Goal: Task Accomplishment & Management: Manage account settings

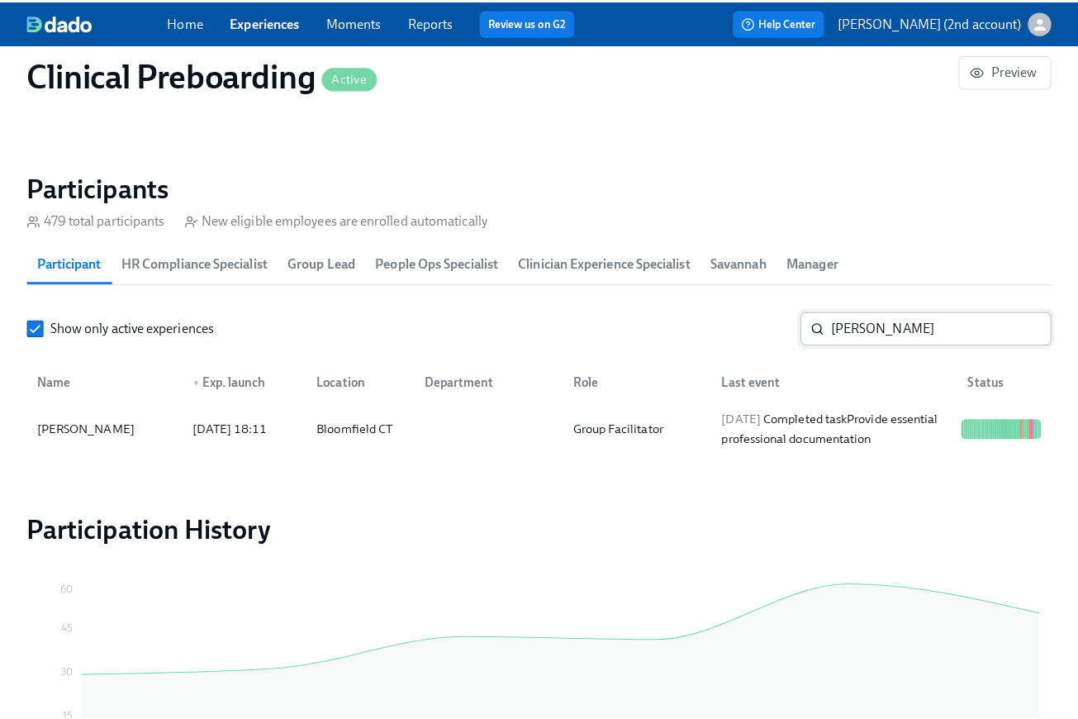
scroll to position [0, 19894]
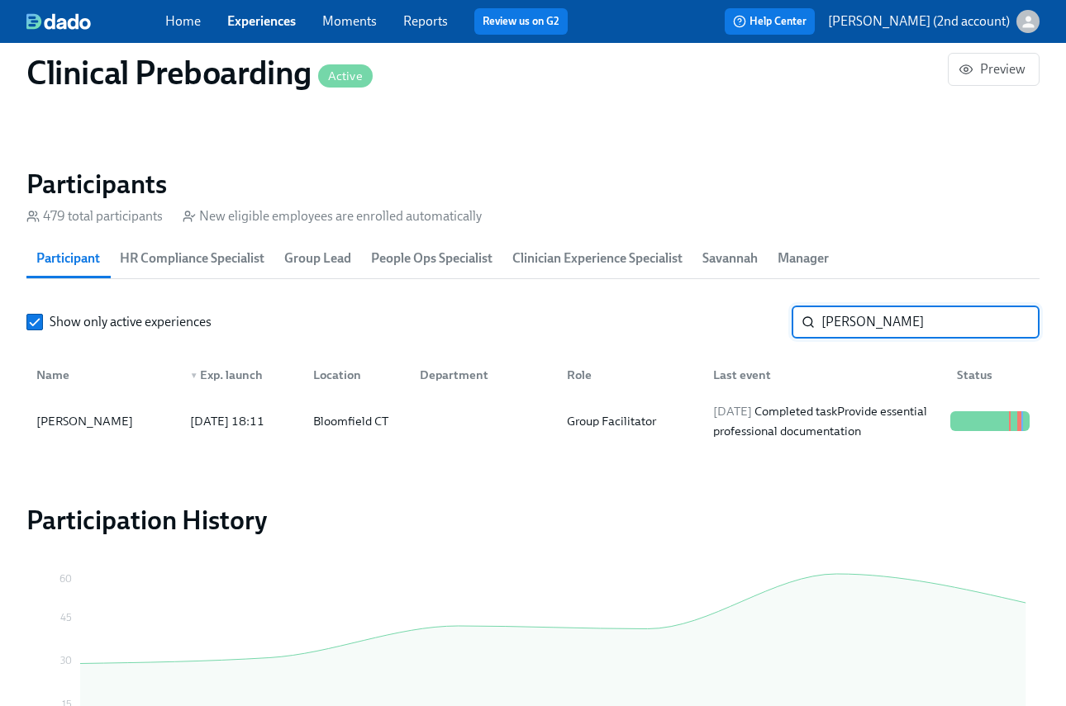
paste input "Briauna Brownfield"
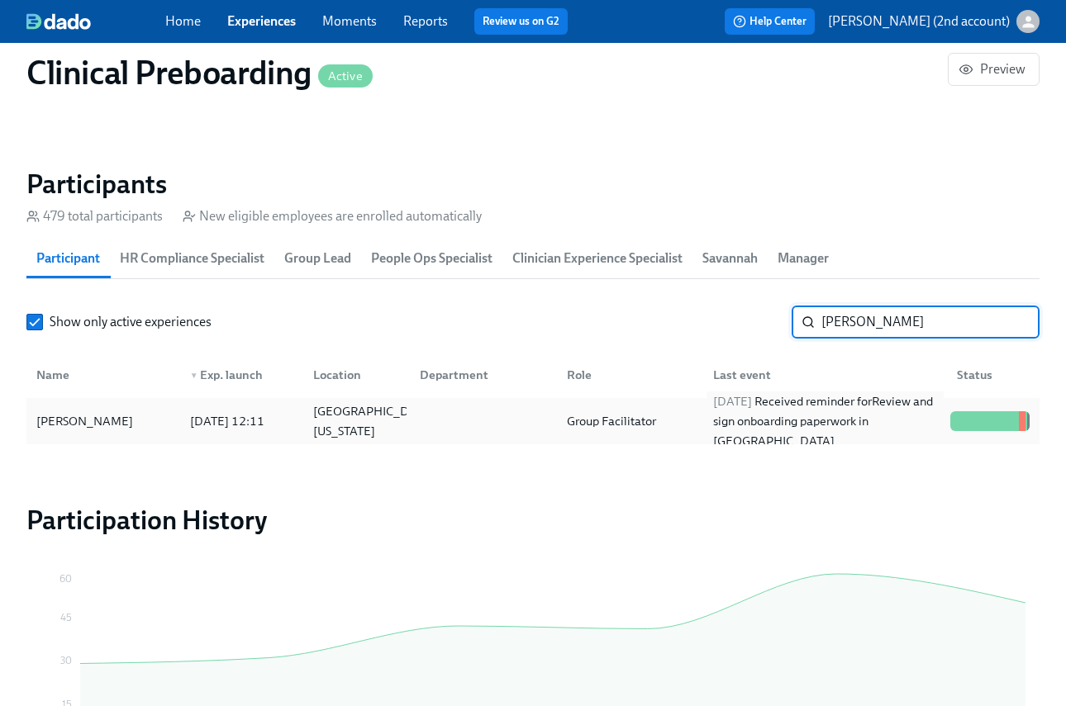
click at [807, 409] on div "2025/08/24 Received reminder for Review and sign onboarding paperwork in UKG" at bounding box center [824, 421] width 237 height 59
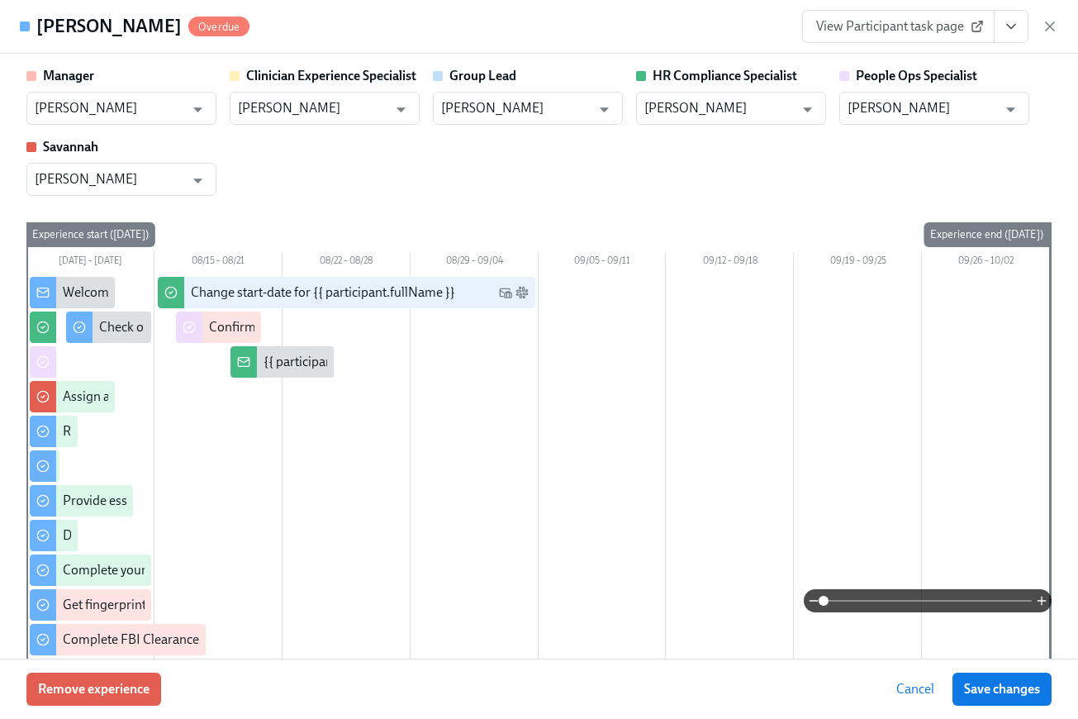
click at [1012, 31] on icon "View task page" at bounding box center [1011, 26] width 17 height 17
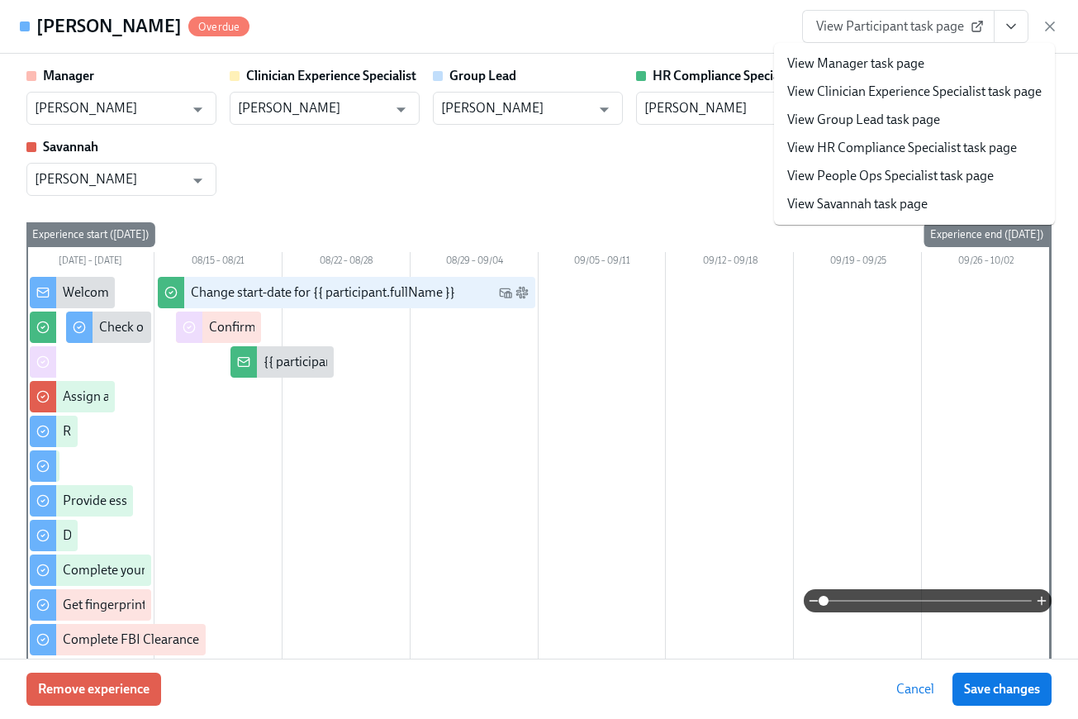
click at [1012, 31] on icon "View task page" at bounding box center [1011, 26] width 17 height 17
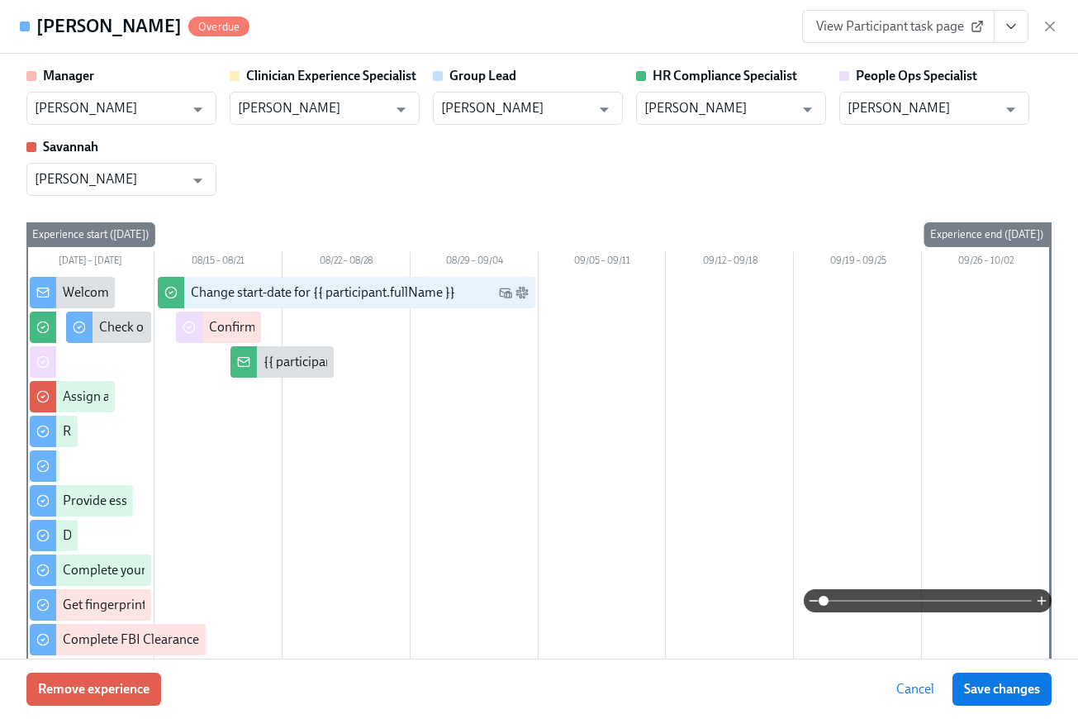
click at [1018, 20] on icon "View task page" at bounding box center [1011, 26] width 17 height 17
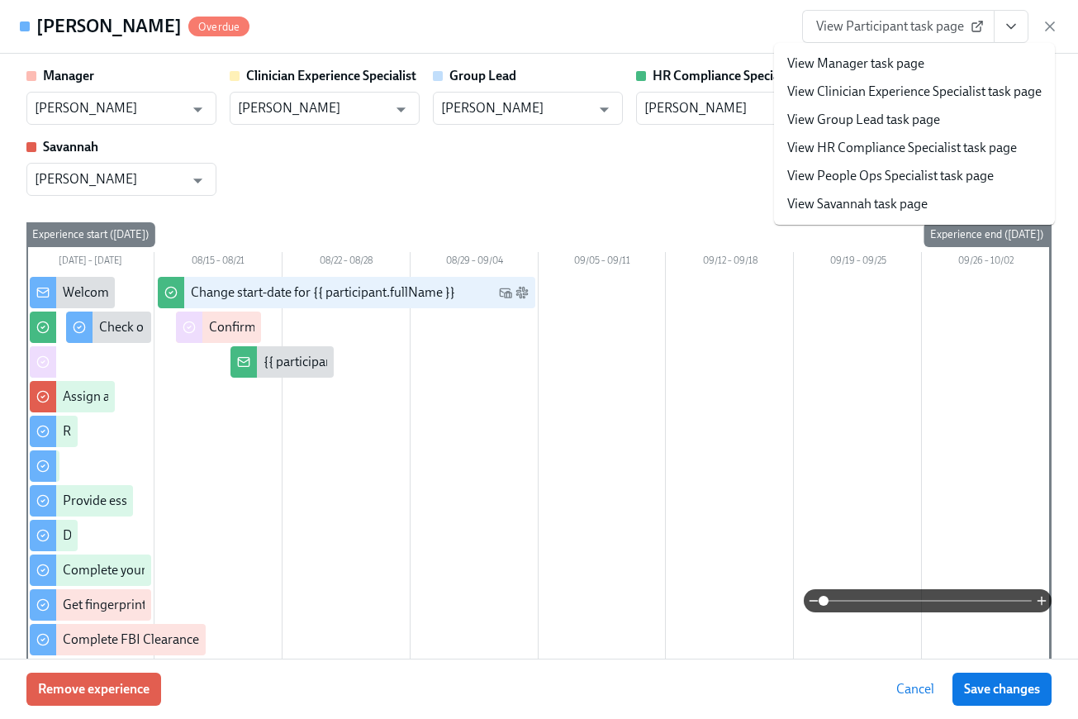
click at [935, 164] on li "View People Ops Specialist task page" at bounding box center [914, 176] width 281 height 28
click at [936, 181] on link "View People Ops Specialist task page" at bounding box center [890, 176] width 206 height 18
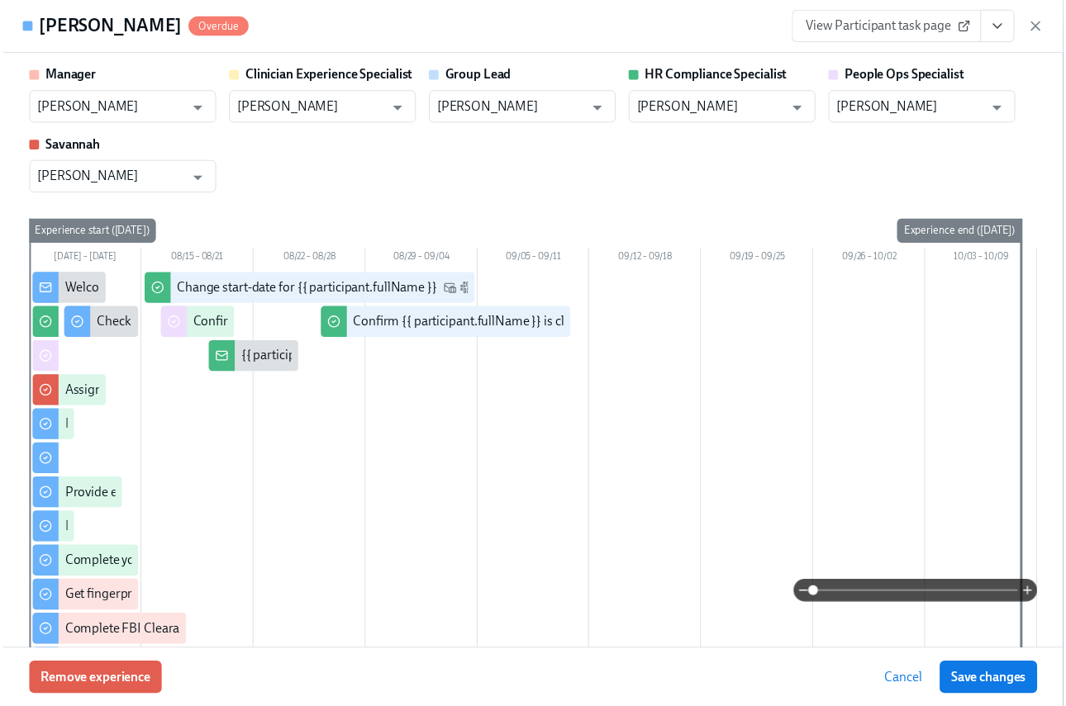
scroll to position [0, 20116]
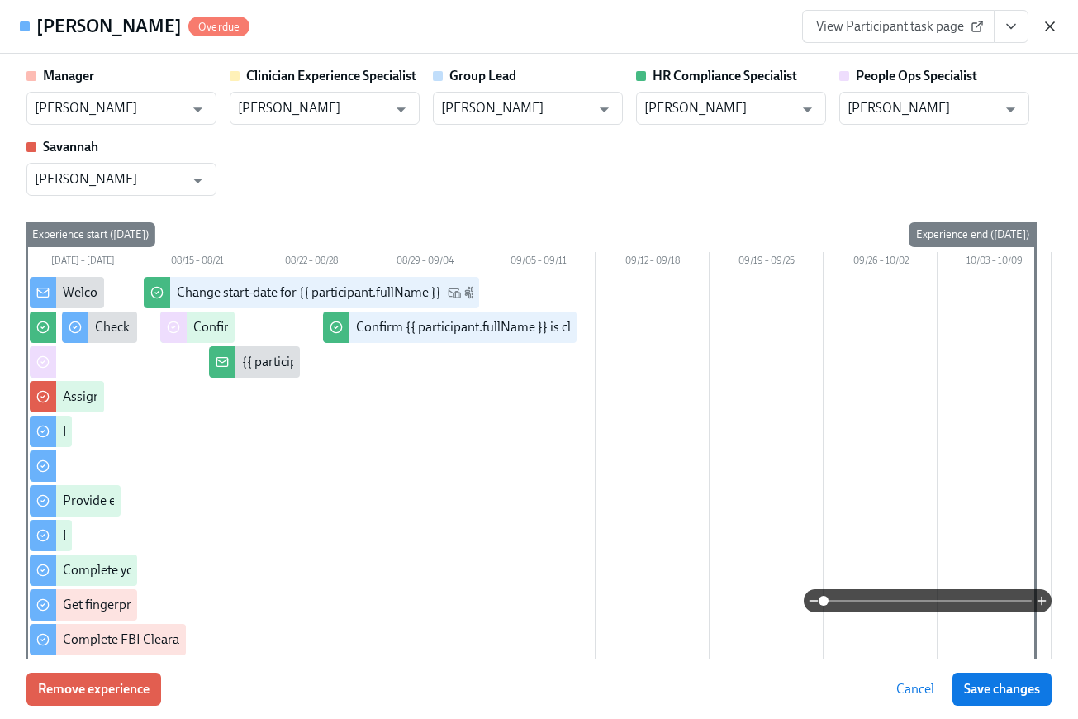
click at [1047, 25] on icon "button" at bounding box center [1050, 26] width 17 height 17
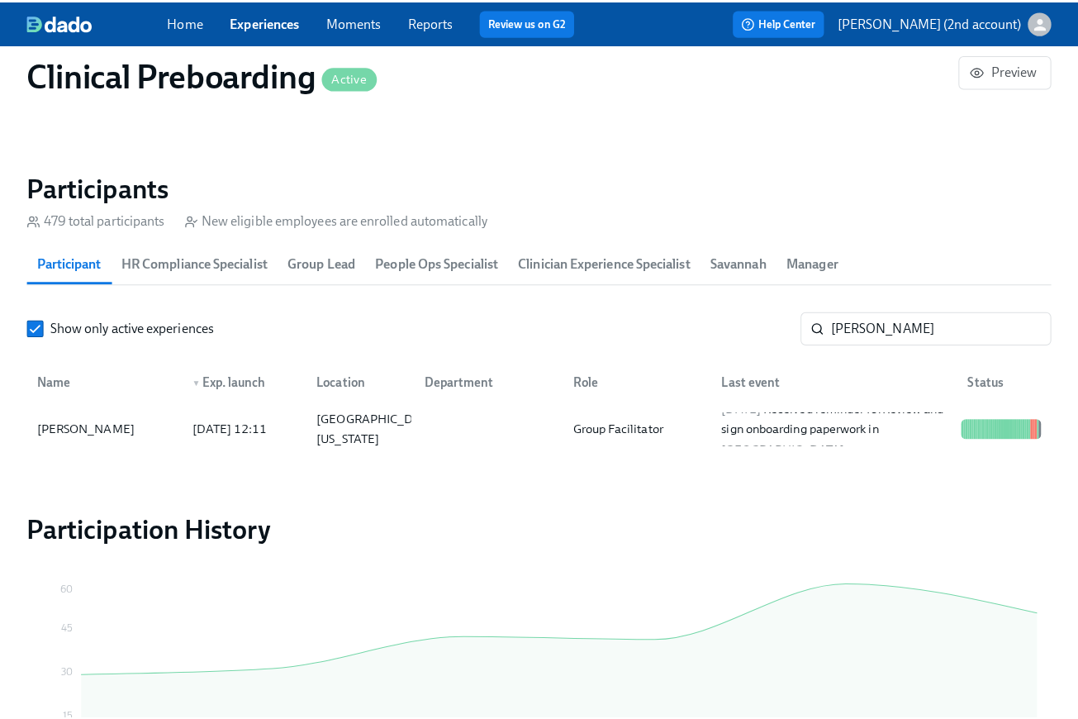
scroll to position [0, 20104]
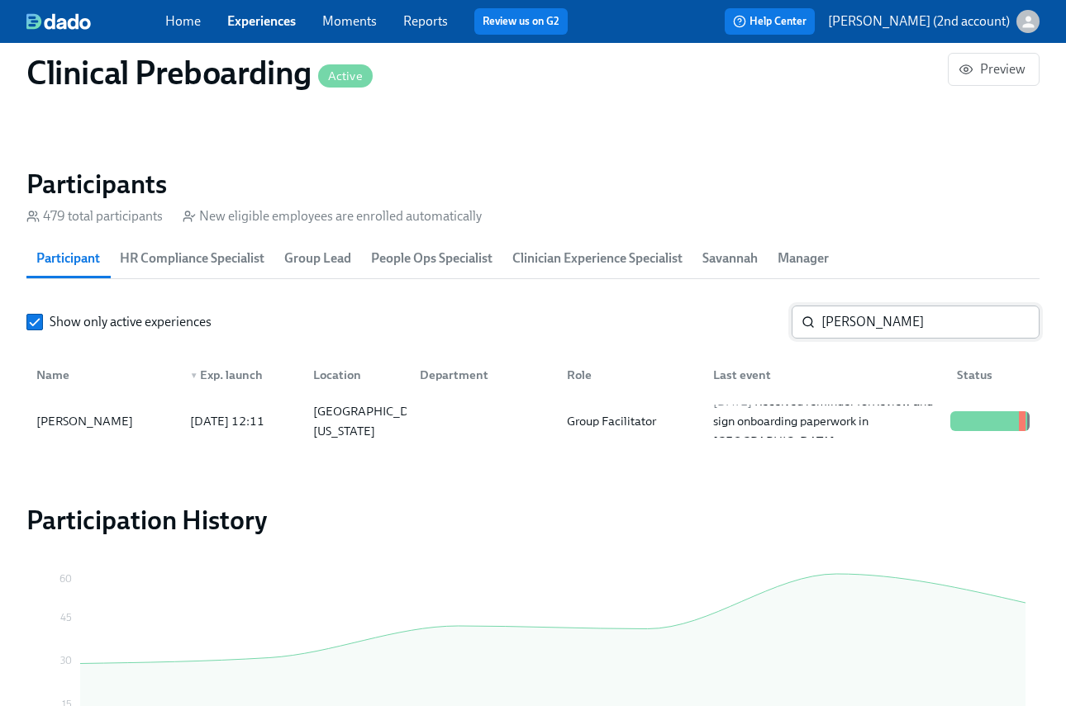
drag, startPoint x: 888, startPoint y: 267, endPoint x: 877, endPoint y: 316, distance: 50.7
click at [888, 270] on div "Participant HR Compliance Specialist Group Lead People Ops Specialist Clinician…" at bounding box center [532, 259] width 1013 height 40
click at [878, 315] on input "Briauna Brownfield" at bounding box center [930, 322] width 218 height 33
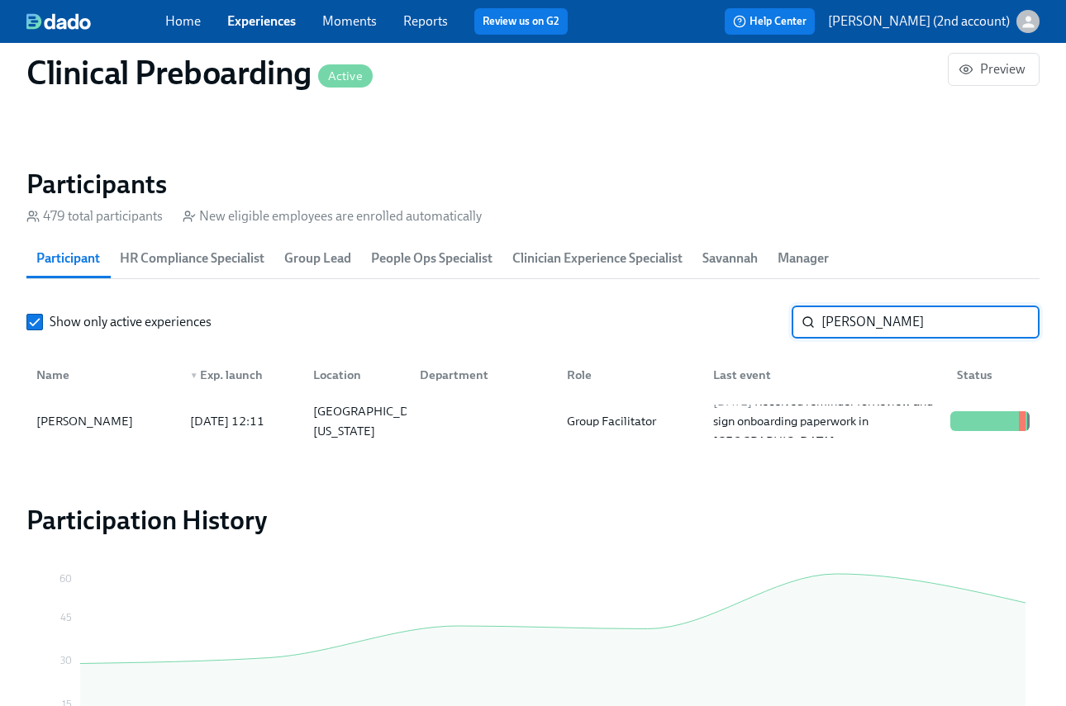
paste input "Ahna Weston"
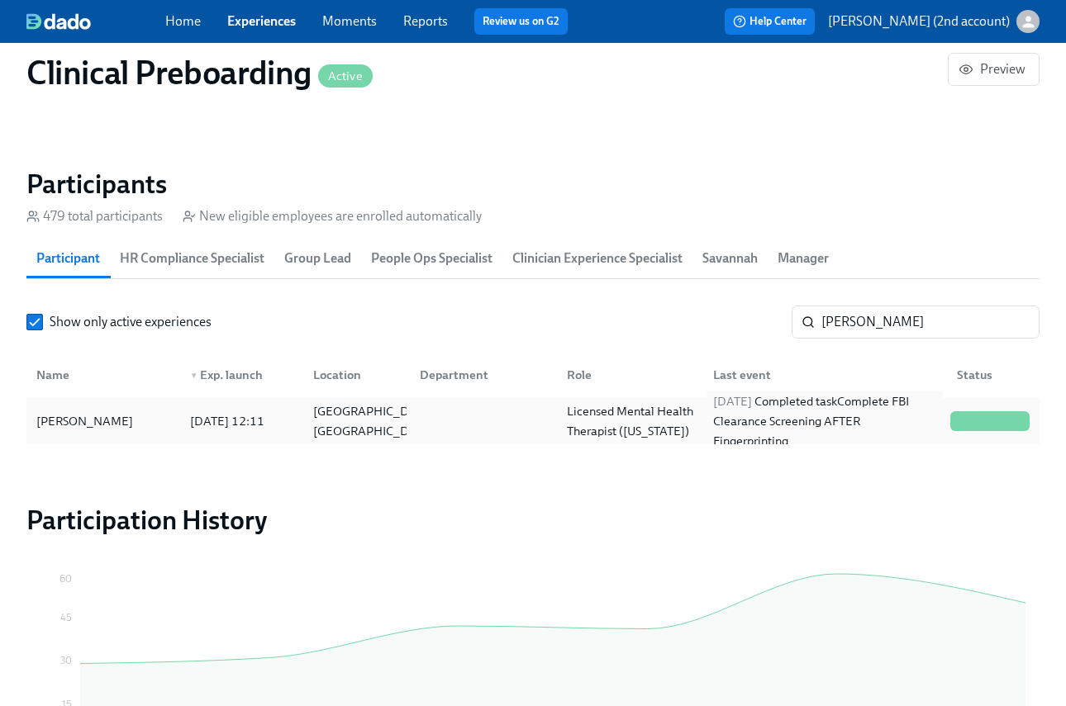
click at [871, 409] on div "2025/08/05 Completed task Complete FBI Clearance Screening AFTER Fingerprinting" at bounding box center [824, 421] width 237 height 59
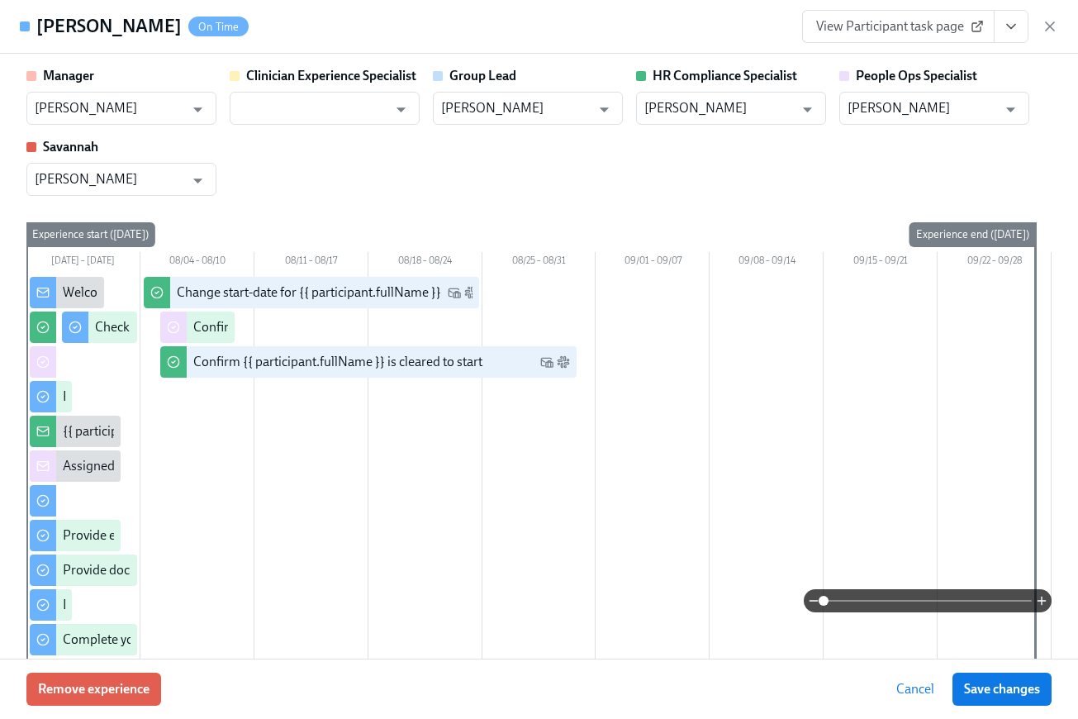
click at [1022, 28] on button "View task page" at bounding box center [1011, 26] width 35 height 33
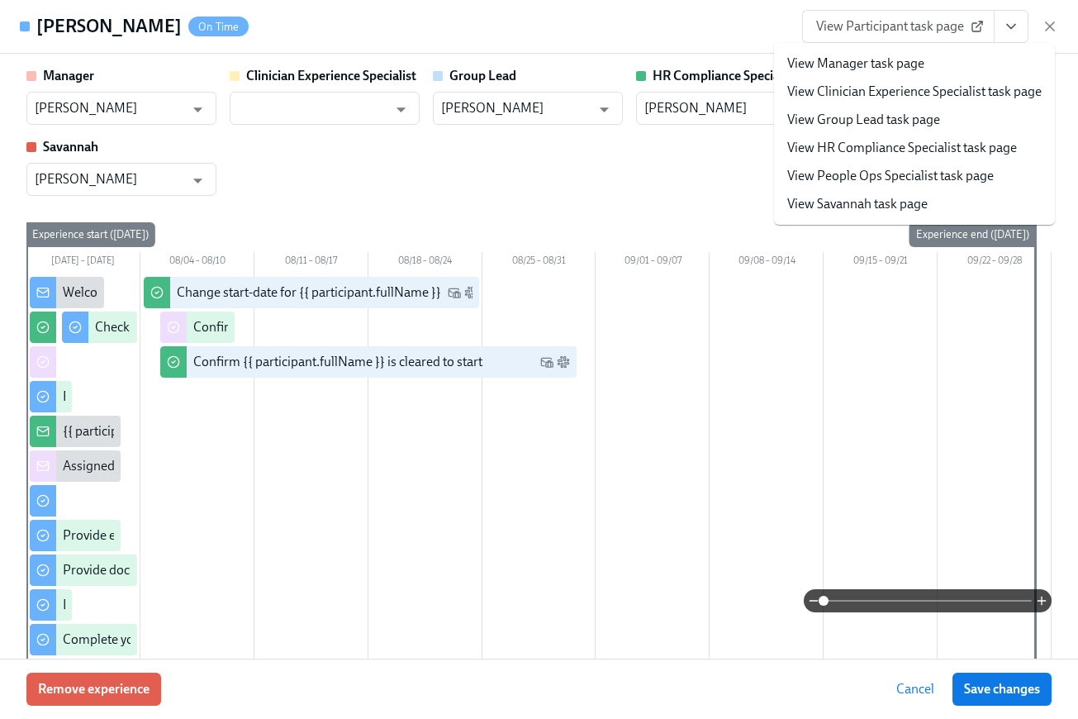
click at [925, 178] on link "View People Ops Specialist task page" at bounding box center [890, 176] width 206 height 18
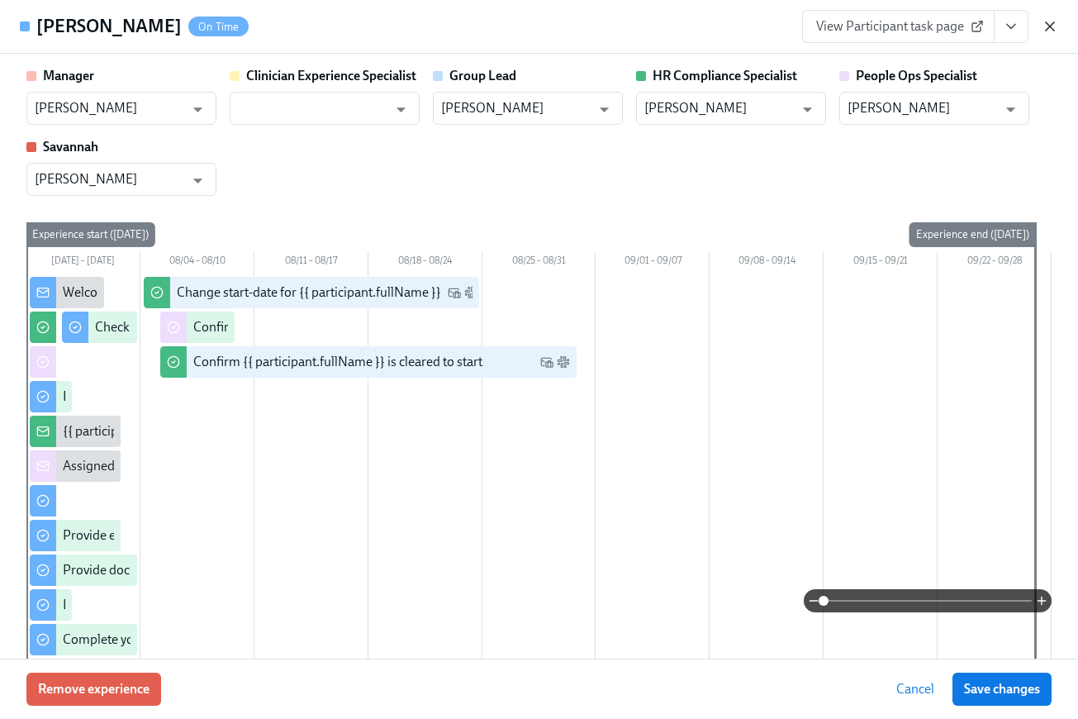
click at [1042, 24] on icon "button" at bounding box center [1050, 26] width 17 height 17
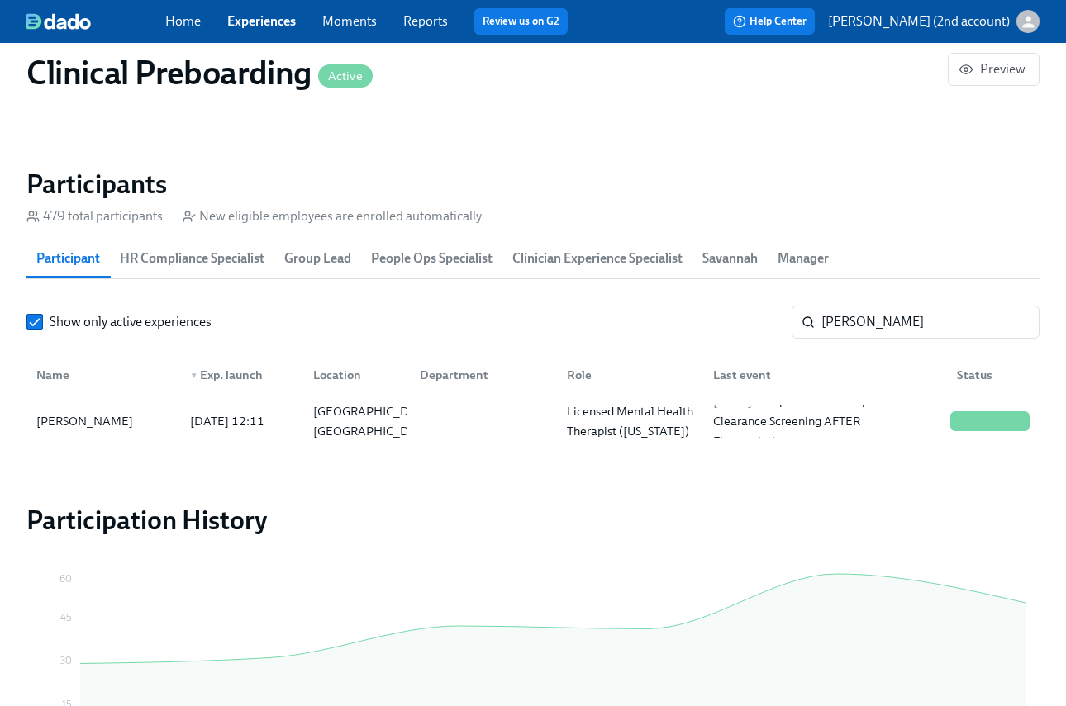
click at [888, 344] on div "Show only active experiences Ahna Weston ​ Name ▼ Exp. launch Location Departme…" at bounding box center [532, 375] width 1013 height 139
click at [888, 319] on input "Ahna Weston" at bounding box center [930, 322] width 218 height 33
paste input "Nellena Lindhorst"
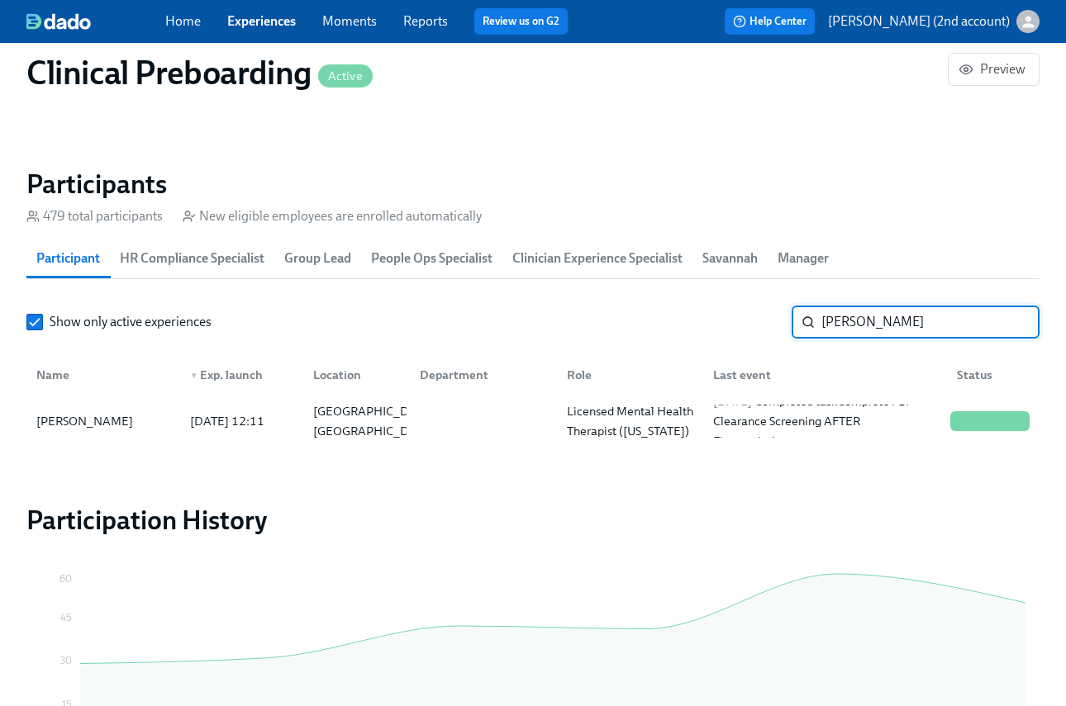
type input "Nellena Lindhorst"
click at [786, 432] on div "2025/08/24 Received reminder for Get fingerprinted" at bounding box center [824, 421] width 237 height 40
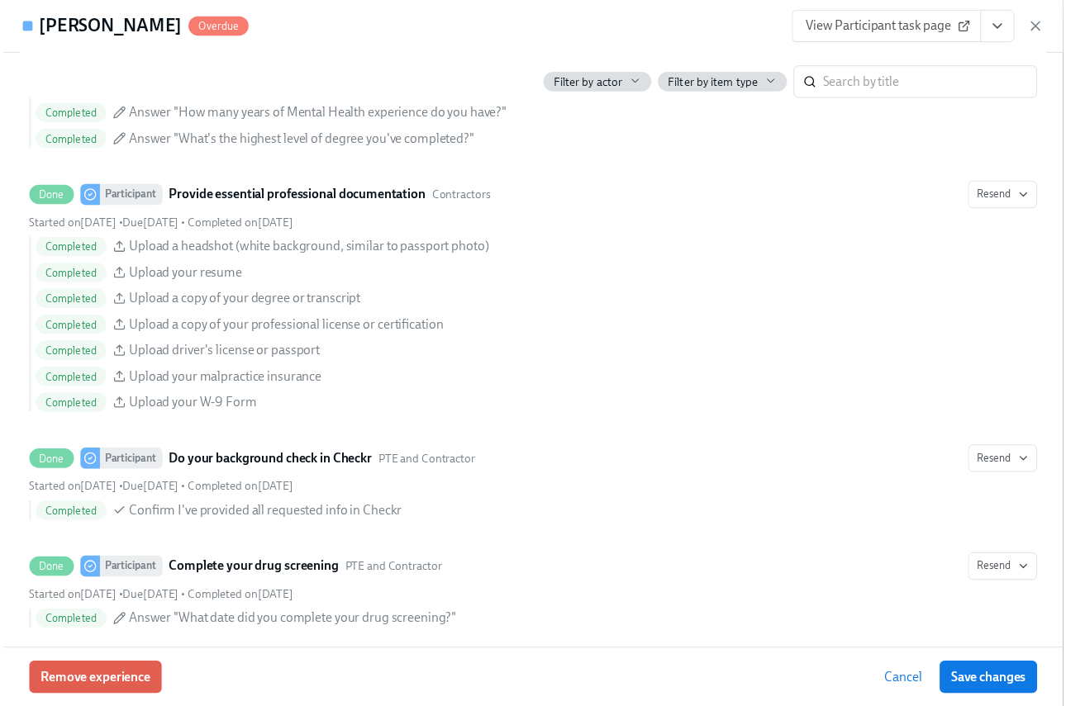
scroll to position [0, 20377]
click at [1052, 28] on icon "button" at bounding box center [1050, 26] width 17 height 17
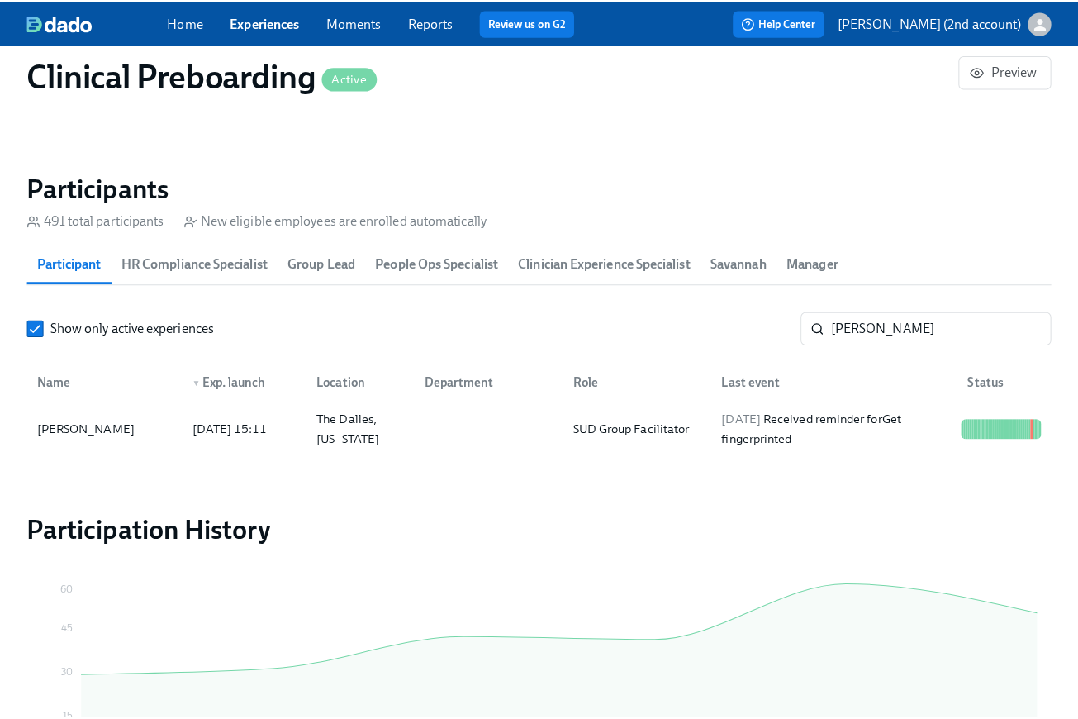
scroll to position [0, 20365]
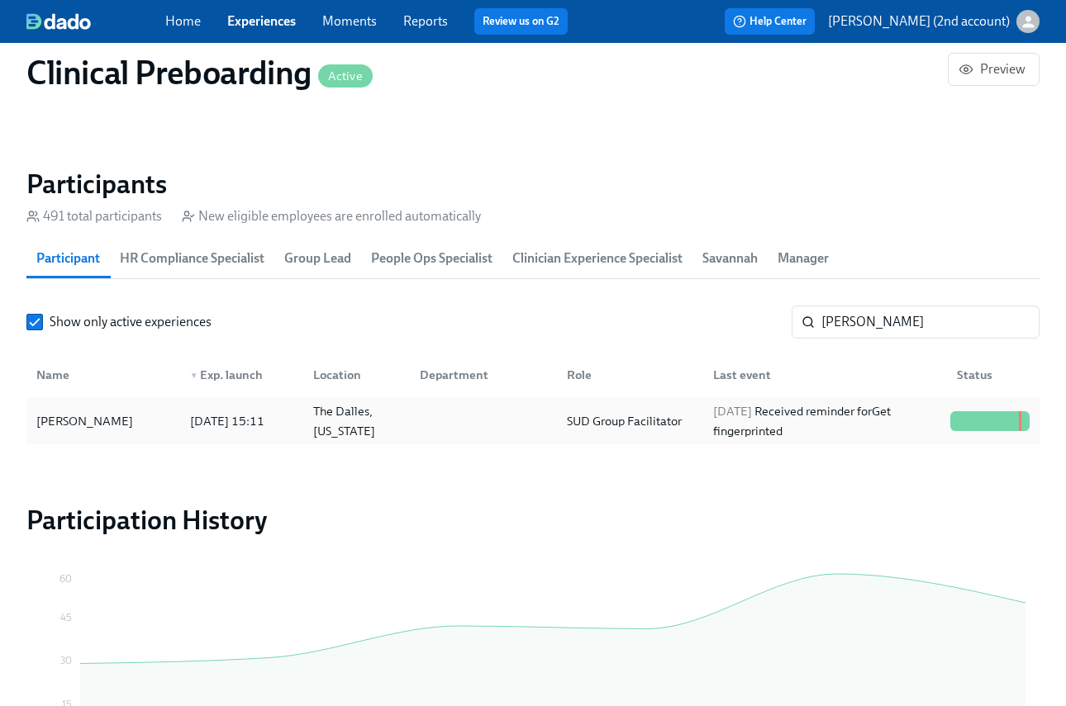
click at [831, 408] on div "2025/08/24 Received reminder for Get fingerprinted" at bounding box center [824, 421] width 237 height 40
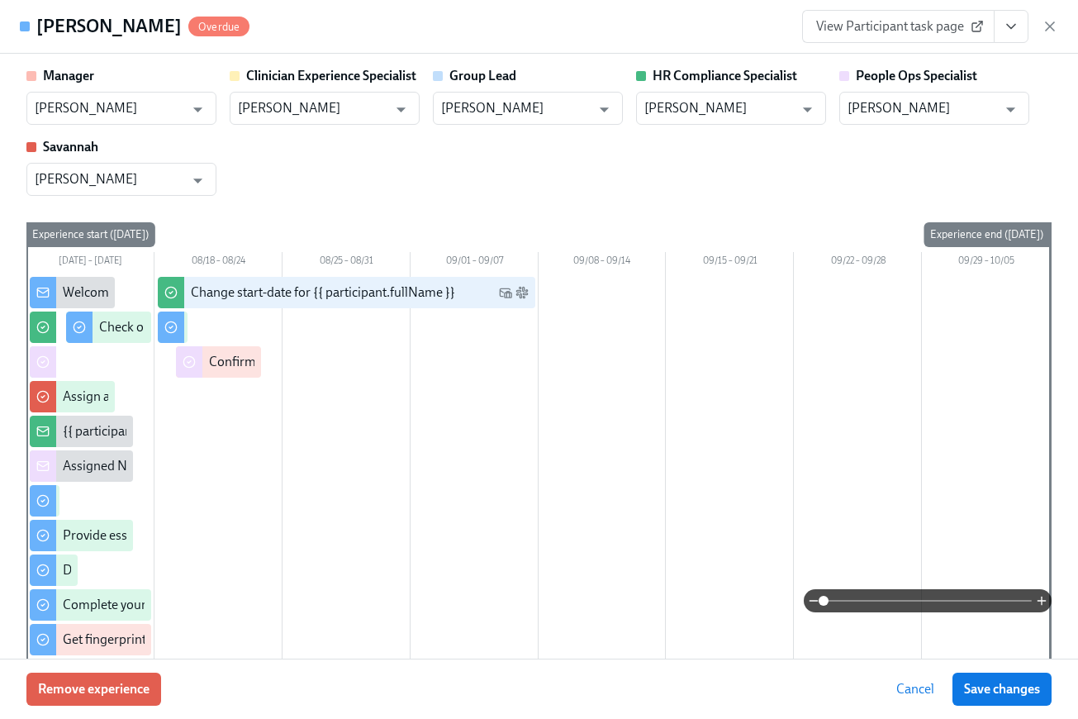
click at [1013, 28] on icon "View task page" at bounding box center [1011, 26] width 17 height 17
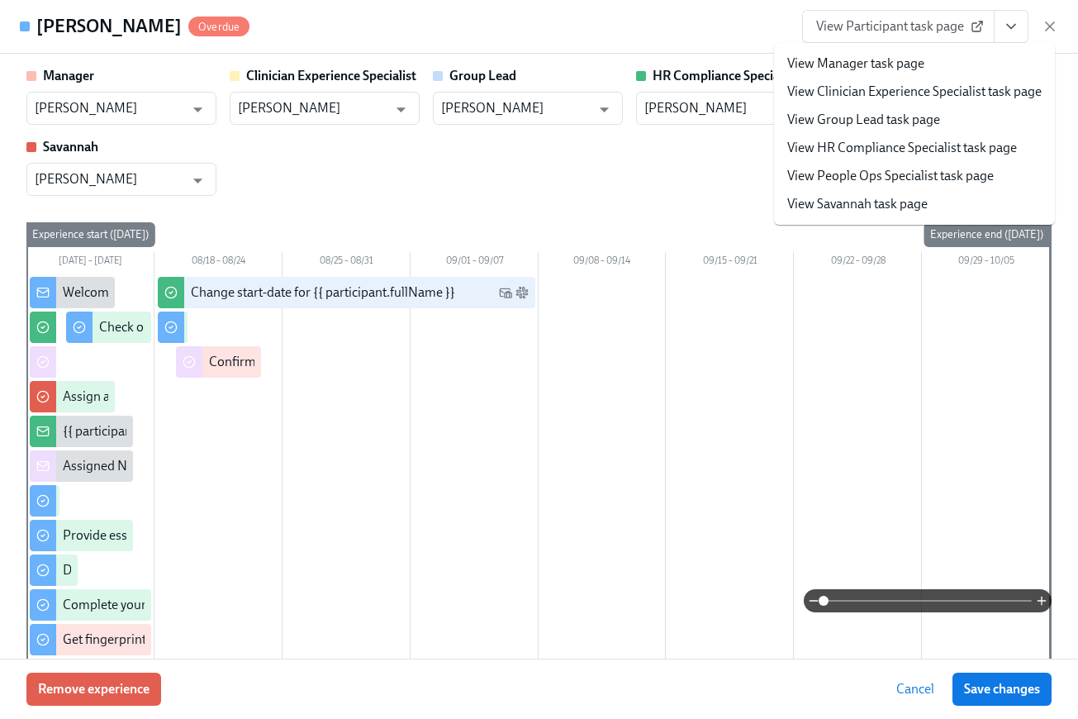
click at [839, 185] on li "View People Ops Specialist task page" at bounding box center [914, 176] width 281 height 28
click at [789, 172] on link "View People Ops Specialist task page" at bounding box center [890, 176] width 206 height 18
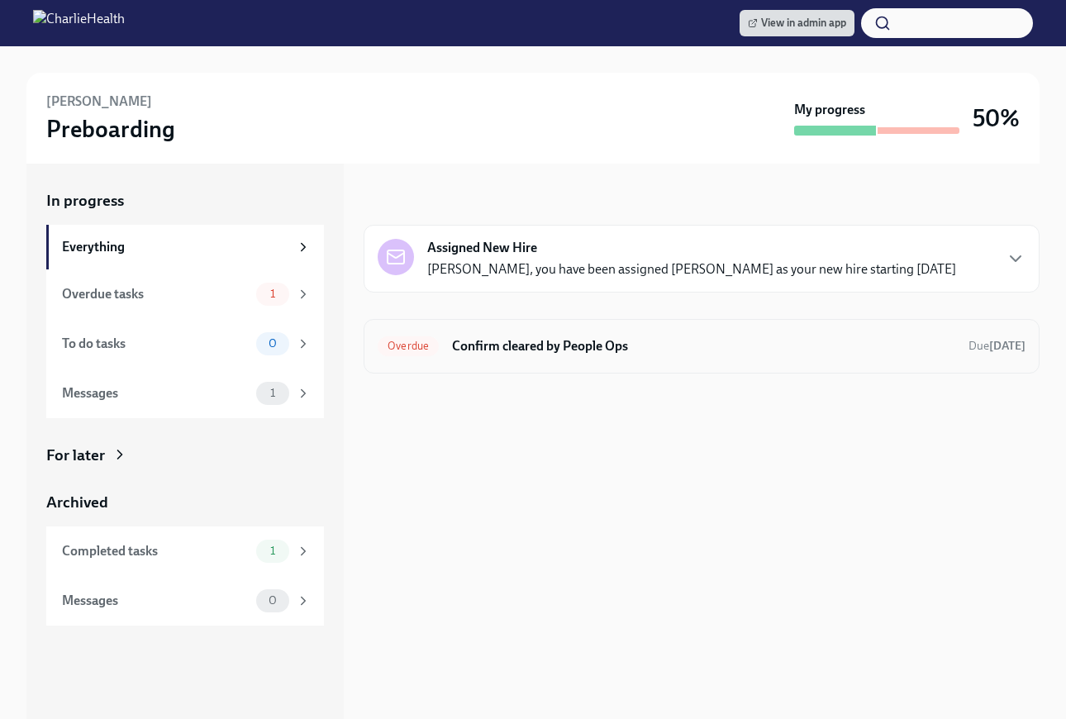
click at [643, 329] on div "Overdue Confirm cleared by People Ops Due [DATE]" at bounding box center [701, 346] width 676 height 55
click at [472, 357] on div "Overdue Confirm cleared by People Ops Due [DATE]" at bounding box center [701, 346] width 648 height 26
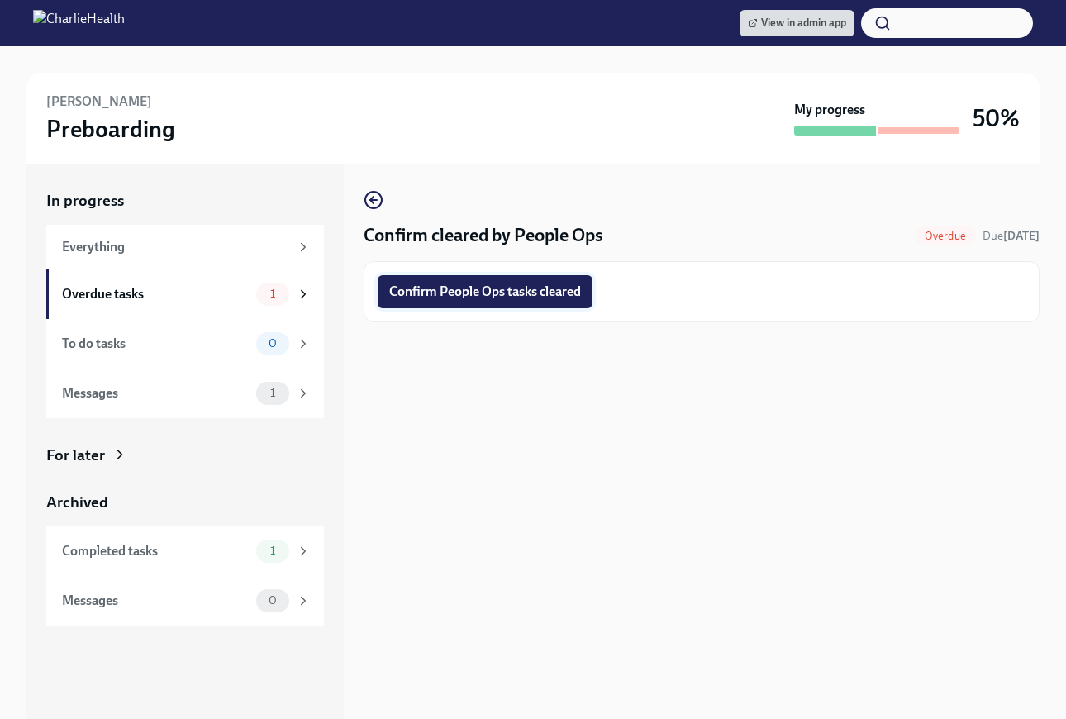
click at [432, 301] on button "Confirm People Ops tasks cleared" at bounding box center [484, 291] width 215 height 33
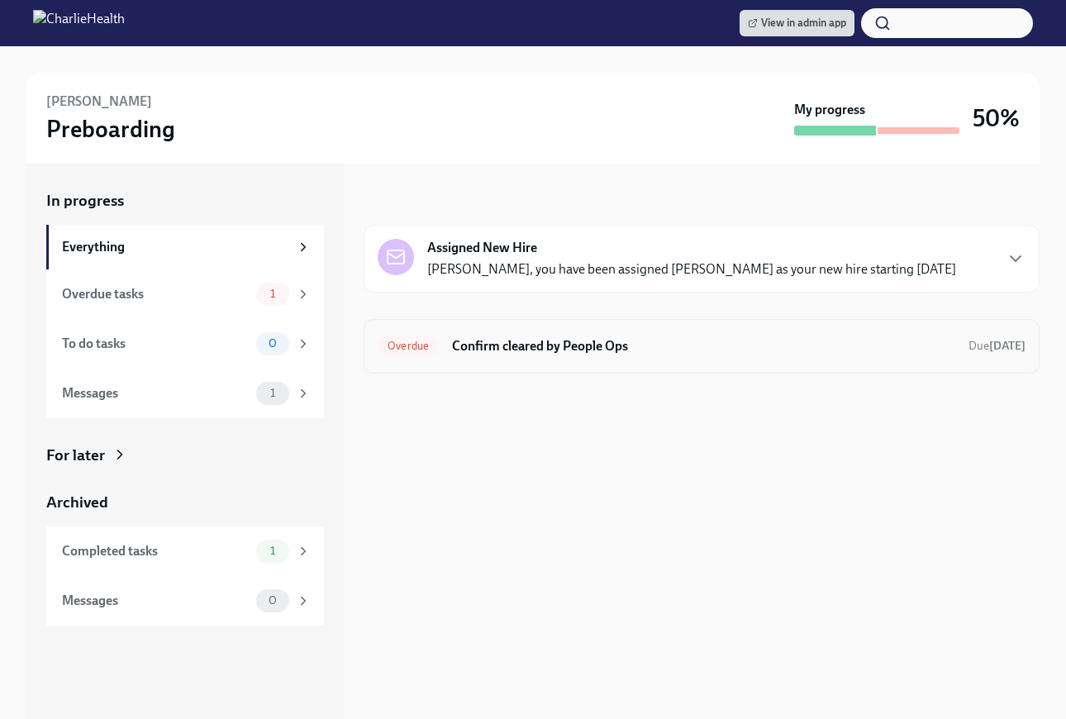
click at [539, 322] on div "Overdue Confirm cleared by People Ops Due 2 days ago" at bounding box center [701, 346] width 676 height 55
click at [539, 337] on h6 "Confirm cleared by People Ops" at bounding box center [703, 346] width 503 height 18
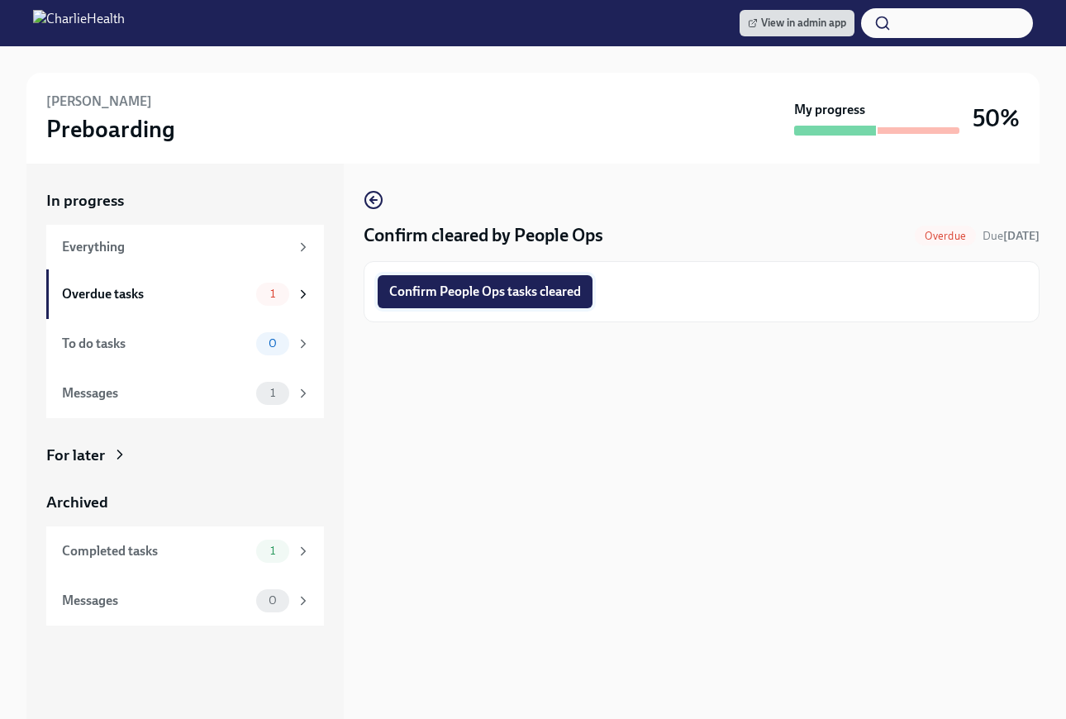
click at [508, 301] on button "Confirm People Ops tasks cleared" at bounding box center [484, 291] width 215 height 33
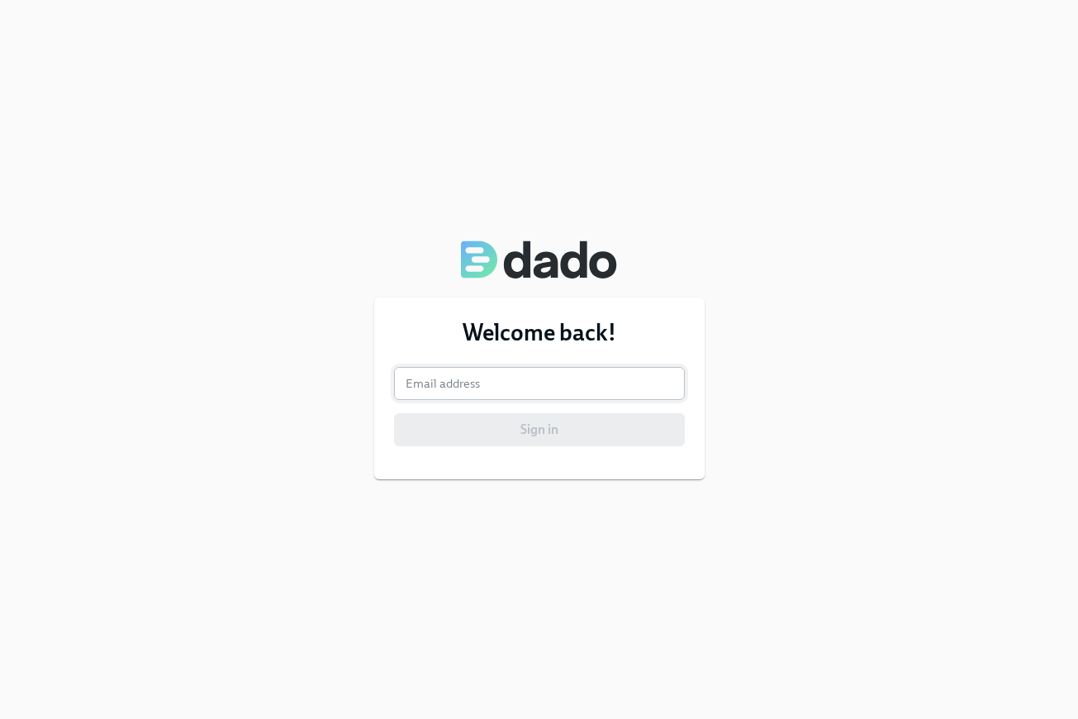
click at [468, 379] on input "email" at bounding box center [539, 383] width 291 height 33
click at [446, 567] on div "Welcome back! Email address Email address Sign in" at bounding box center [539, 359] width 1078 height 719
click at [472, 380] on input "email" at bounding box center [539, 383] width 291 height 33
type input "jacqueline.jean@charliehealth.com"
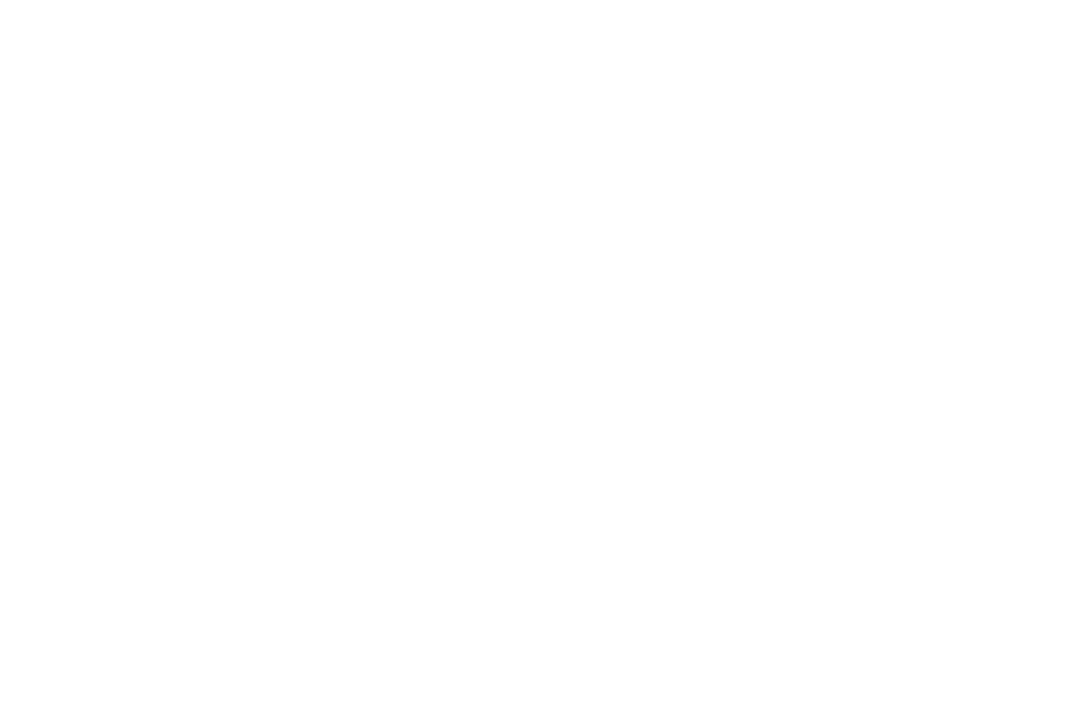
click at [480, 0] on html at bounding box center [539, 0] width 1078 height 0
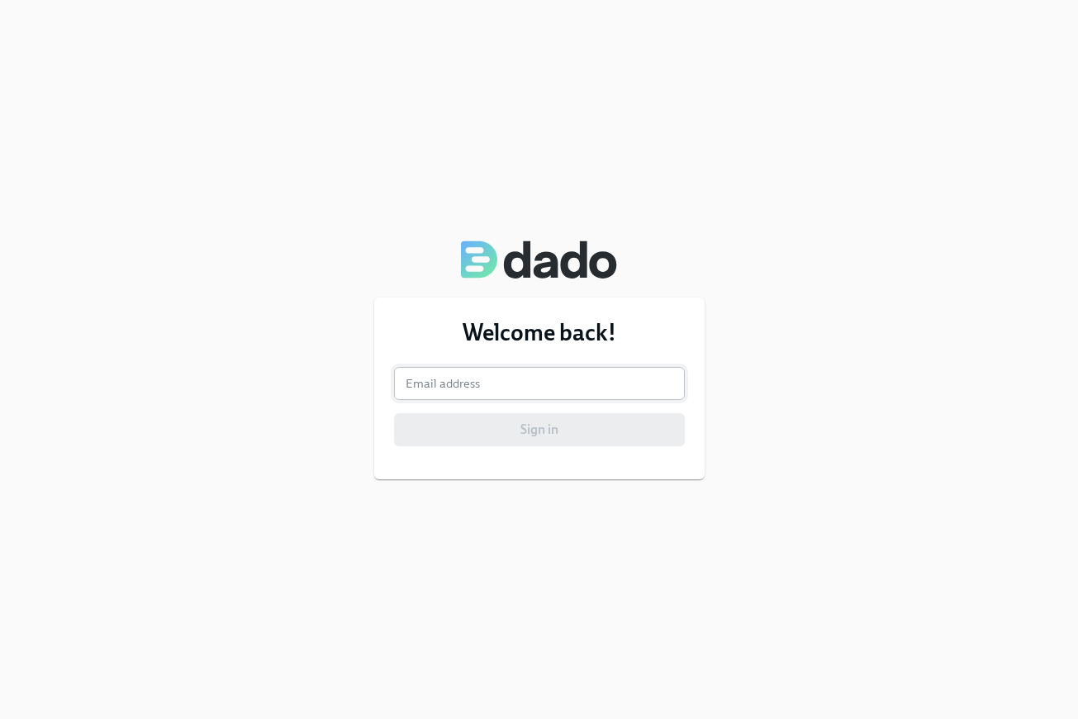
click at [475, 382] on input "email" at bounding box center [539, 383] width 291 height 33
type input "[PERSON_NAME][EMAIL_ADDRESS][PERSON_NAME][DOMAIN_NAME]"
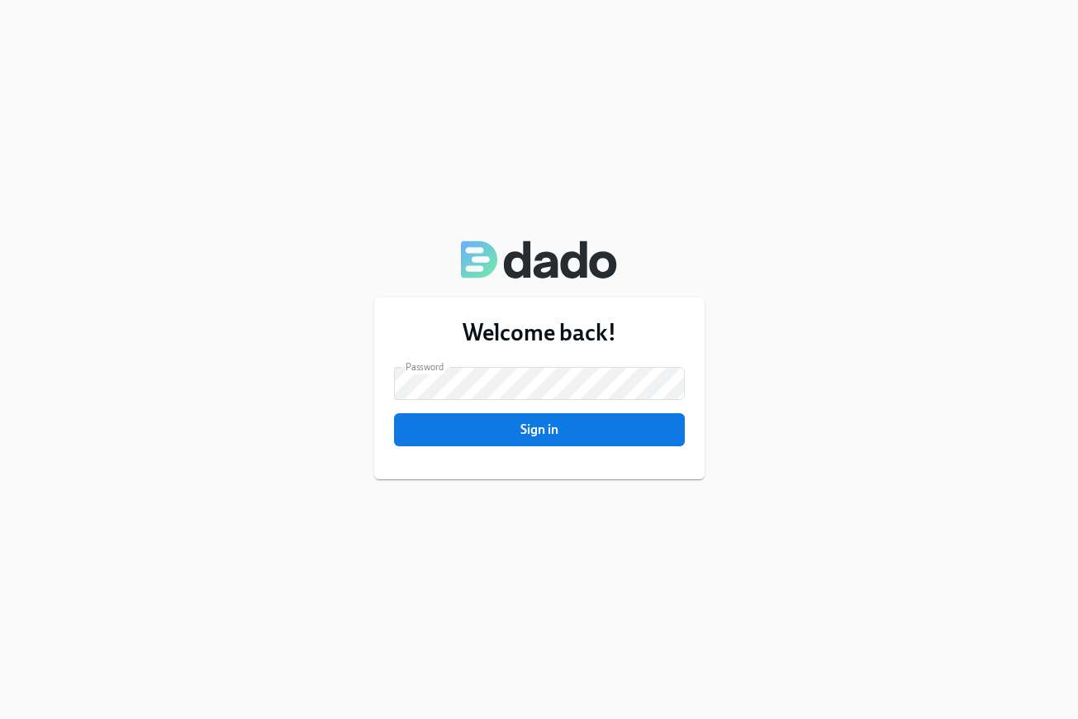
click at [461, 439] on button "Sign in" at bounding box center [539, 429] width 291 height 33
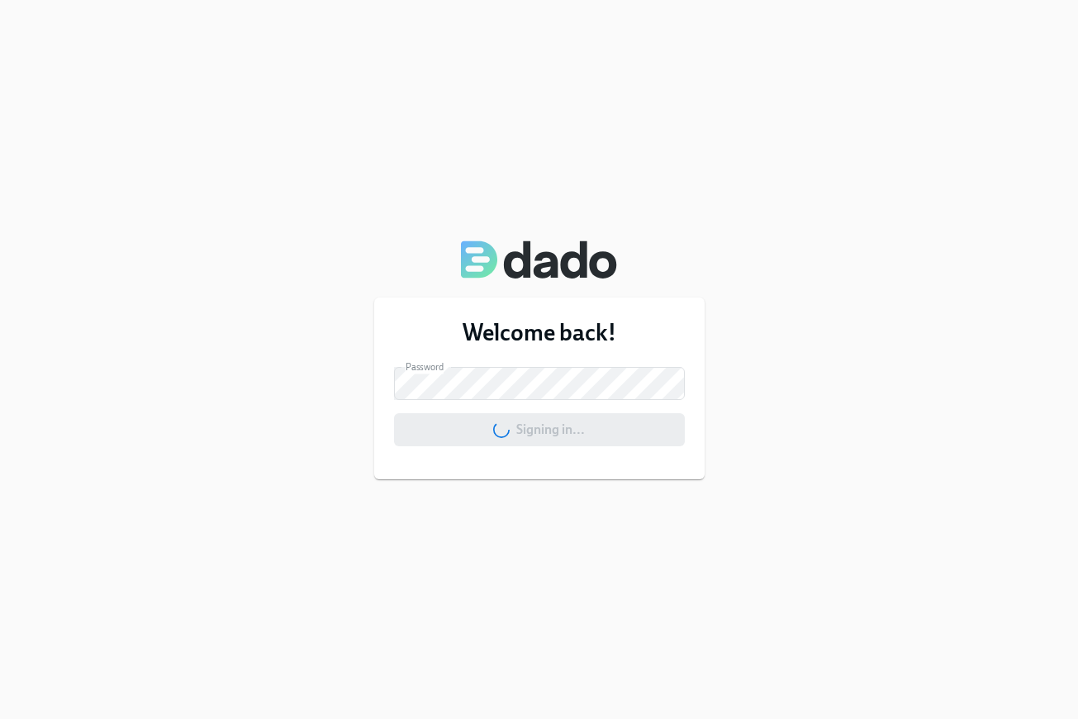
click at [463, 434] on div "Signing in..." at bounding box center [539, 429] width 291 height 33
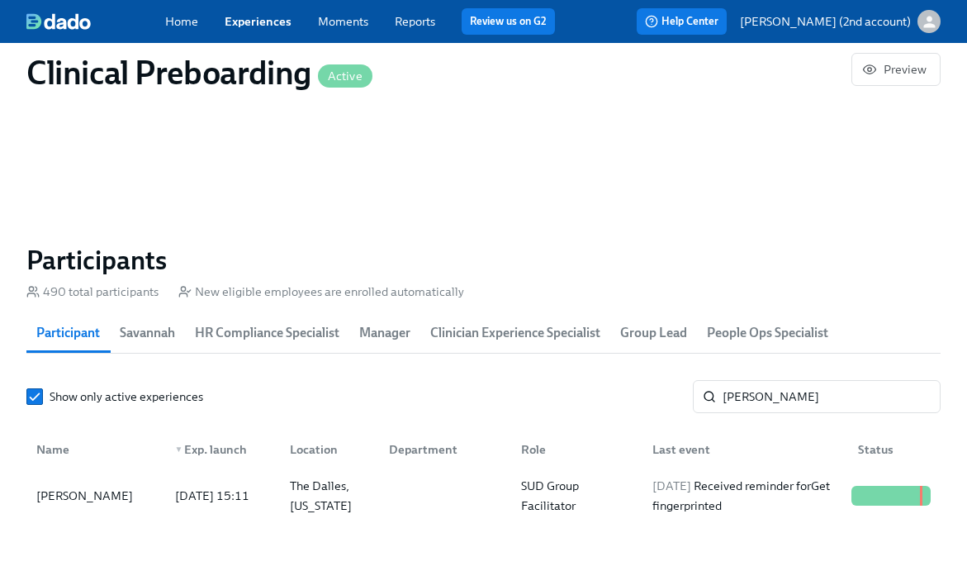
scroll to position [1707, 0]
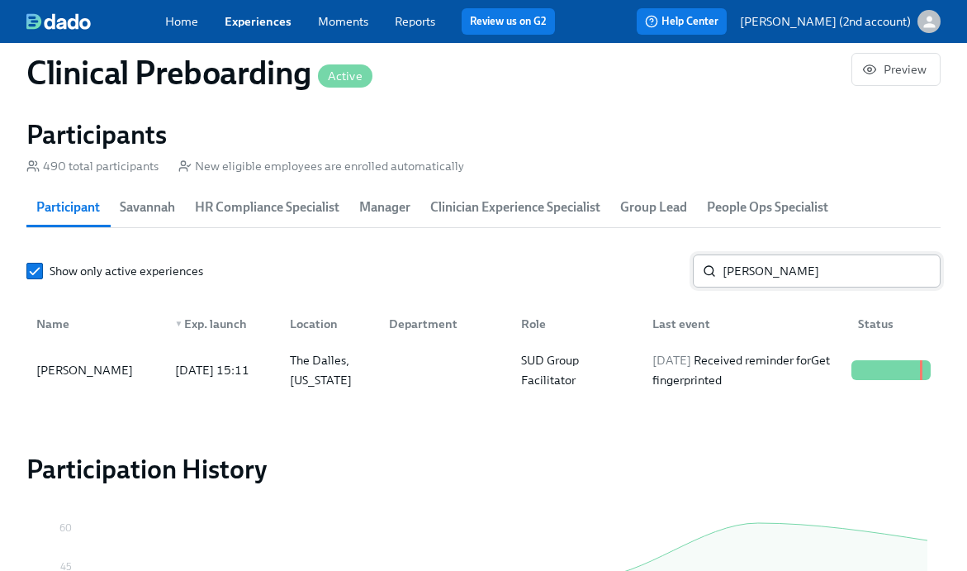
click at [774, 262] on input "Nellena Lindhorst" at bounding box center [832, 270] width 218 height 33
paste input "Broderick Webster"
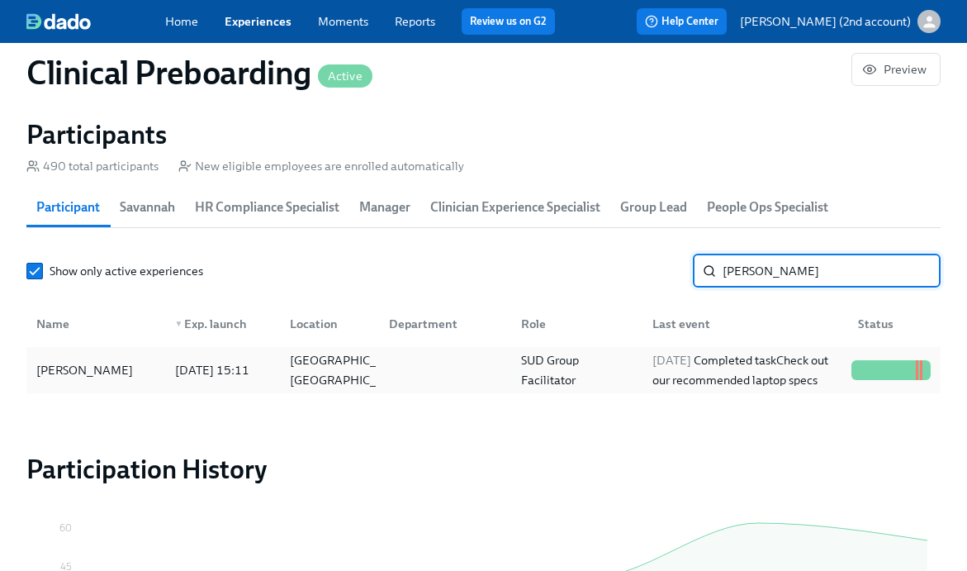
click at [738, 358] on div "2025/08/25 Completed task Check out our recommended laptop specs" at bounding box center [745, 370] width 199 height 40
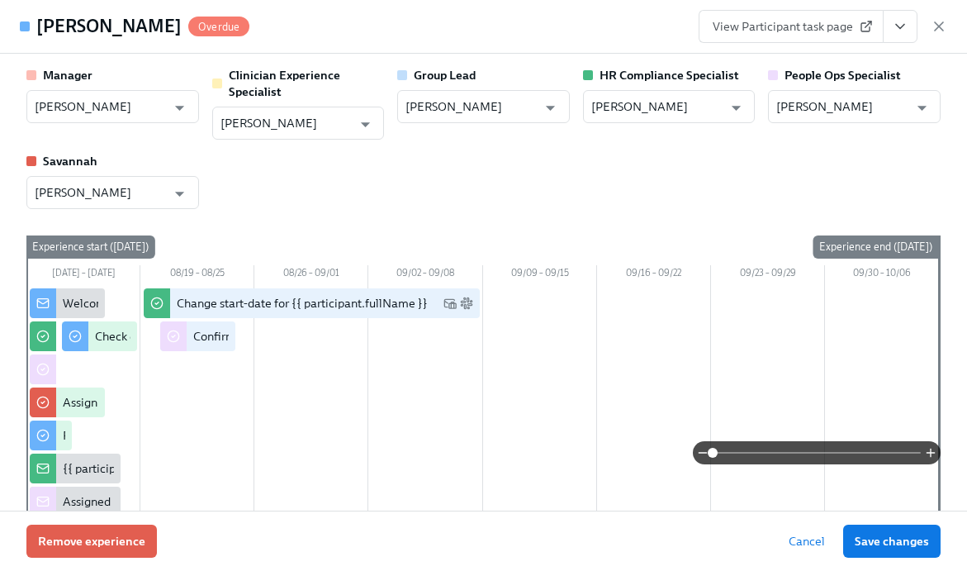
click at [902, 28] on icon "View task page" at bounding box center [900, 26] width 17 height 17
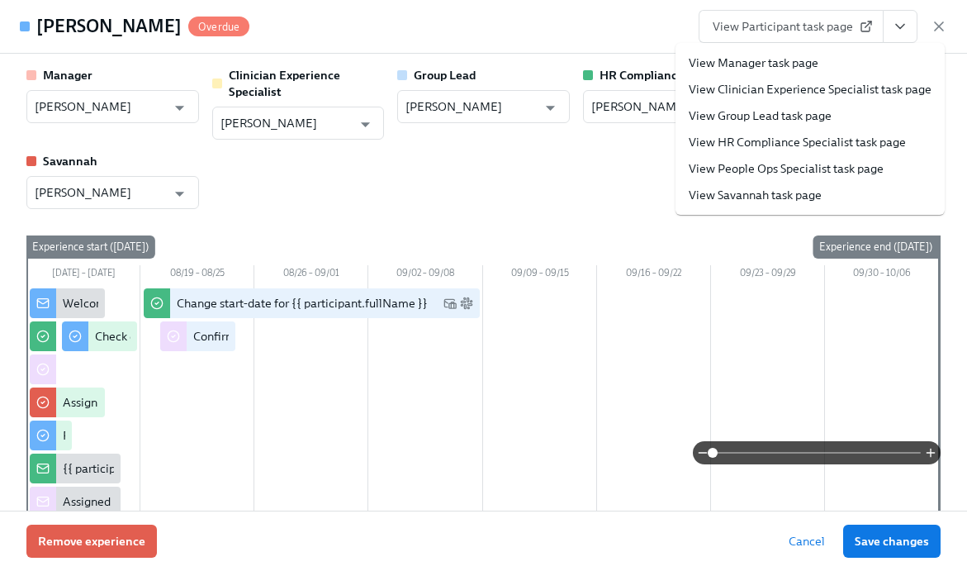
click at [853, 163] on link "View People Ops Specialist task page" at bounding box center [786, 168] width 195 height 17
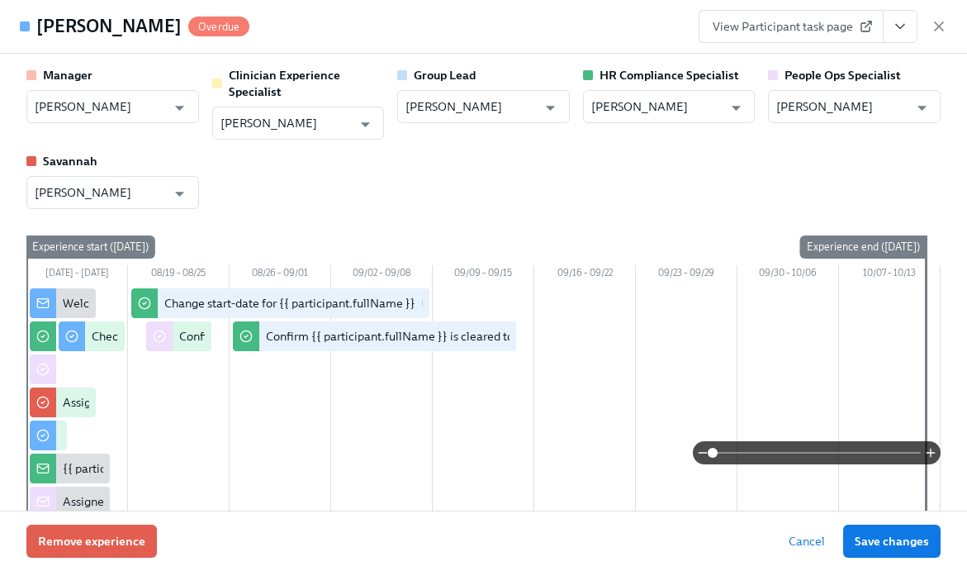
scroll to position [0, 20476]
click at [897, 36] on button "View task page" at bounding box center [900, 26] width 35 height 33
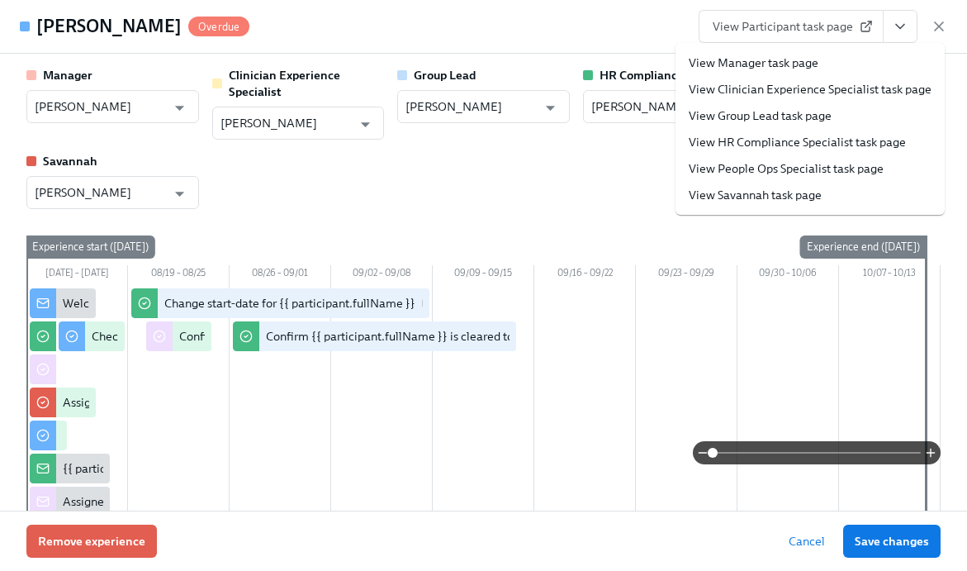
click at [782, 167] on link "View People Ops Specialist task page" at bounding box center [786, 168] width 195 height 17
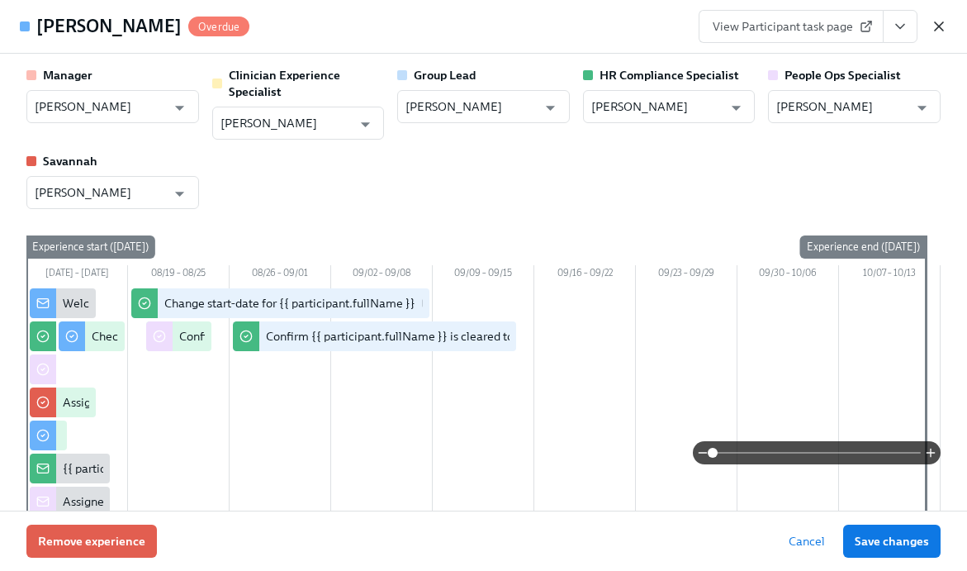
click at [941, 24] on icon "button" at bounding box center [939, 26] width 8 height 8
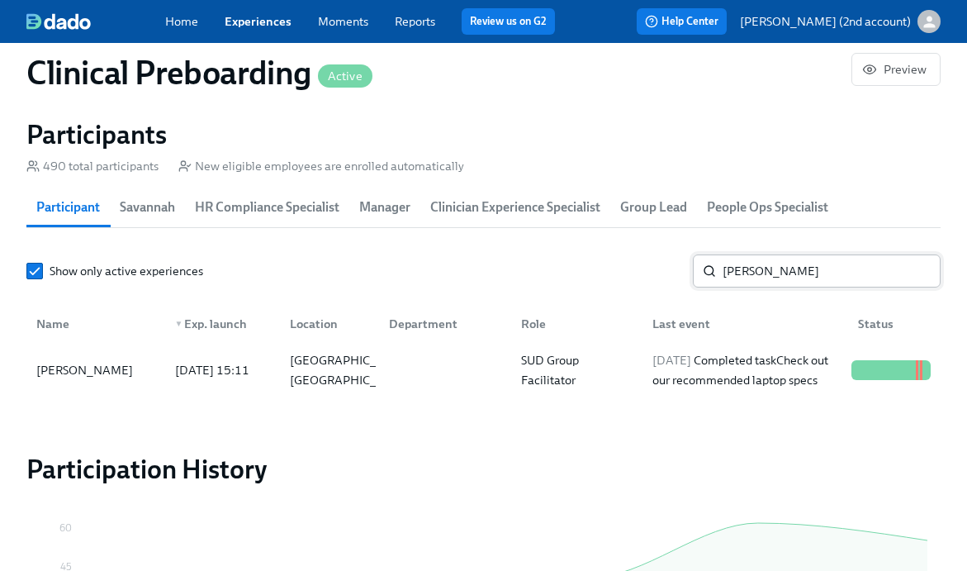
click at [757, 271] on input "Broderick Webster" at bounding box center [832, 270] width 218 height 33
paste input "Michael Robertson"
click at [671, 368] on div "2025/08/18 Completed task Complete your drug screening" at bounding box center [745, 370] width 199 height 40
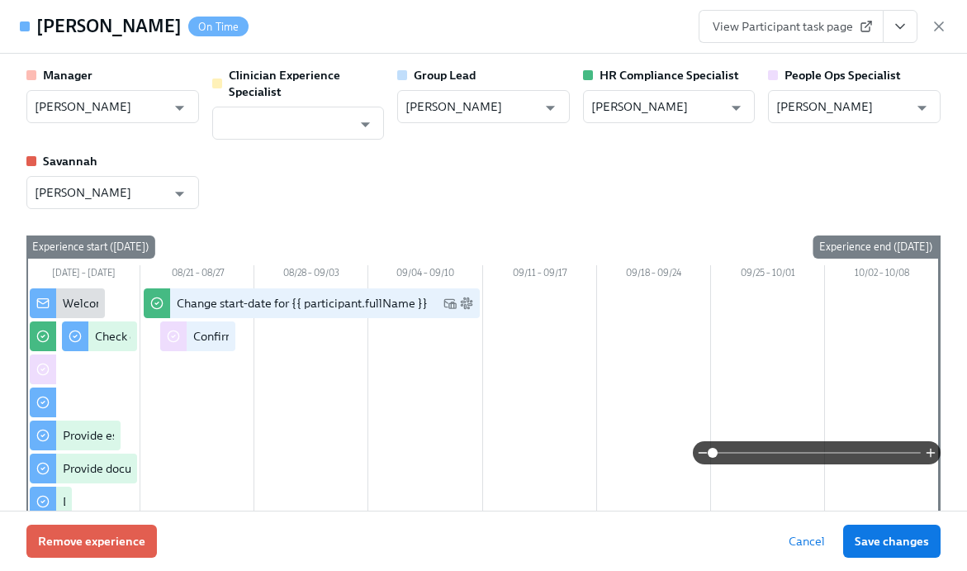
drag, startPoint x: 935, startPoint y: 26, endPoint x: 771, endPoint y: 329, distance: 343.7
click at [936, 26] on icon "button" at bounding box center [939, 26] width 17 height 17
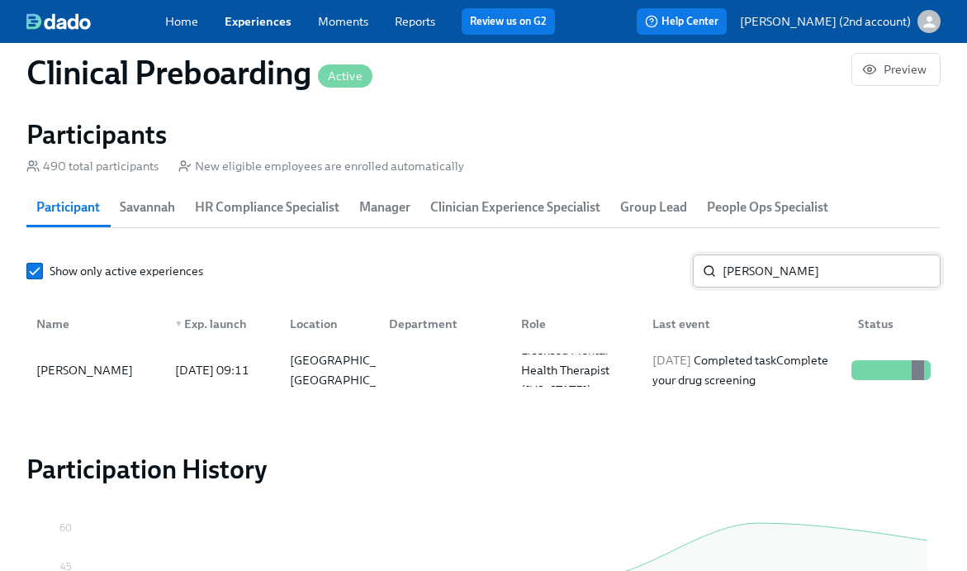
click at [781, 277] on input "Michael Robertson" at bounding box center [832, 270] width 218 height 33
paste input "Lilly Klingspor"
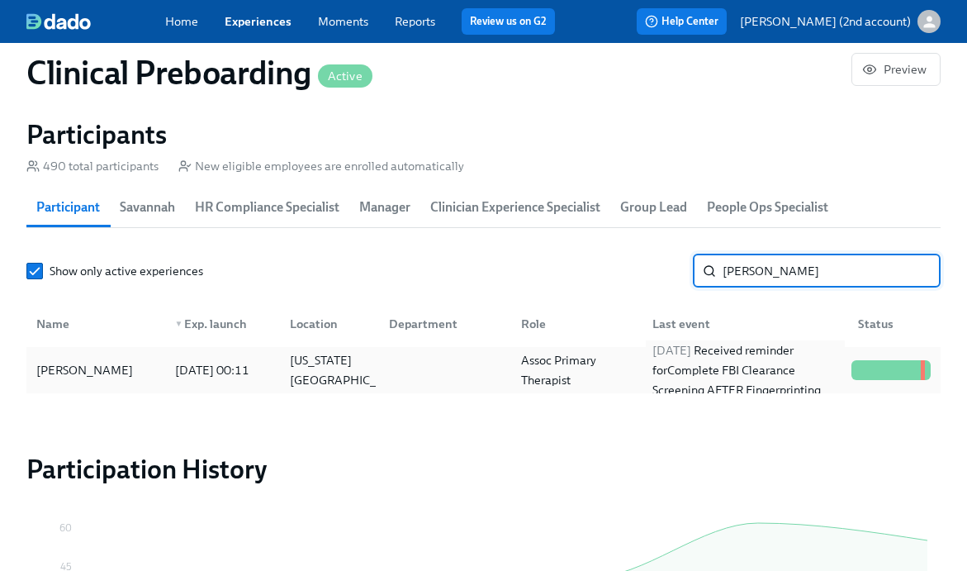
click at [703, 380] on div "2025/07/13 Received reminder for Complete FBI Clearance Screening AFTER Fingerp…" at bounding box center [745, 369] width 199 height 59
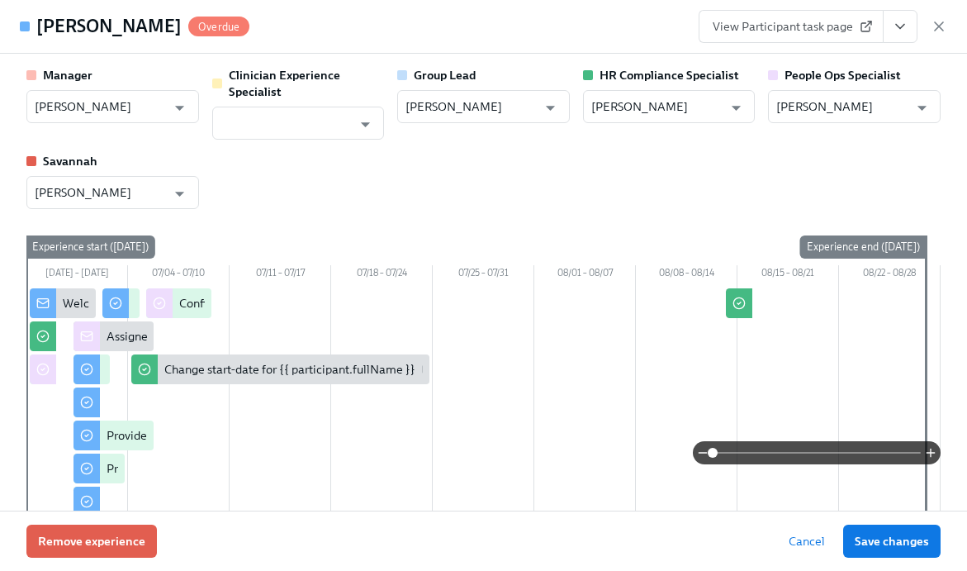
click at [895, 22] on icon "View task page" at bounding box center [900, 26] width 17 height 17
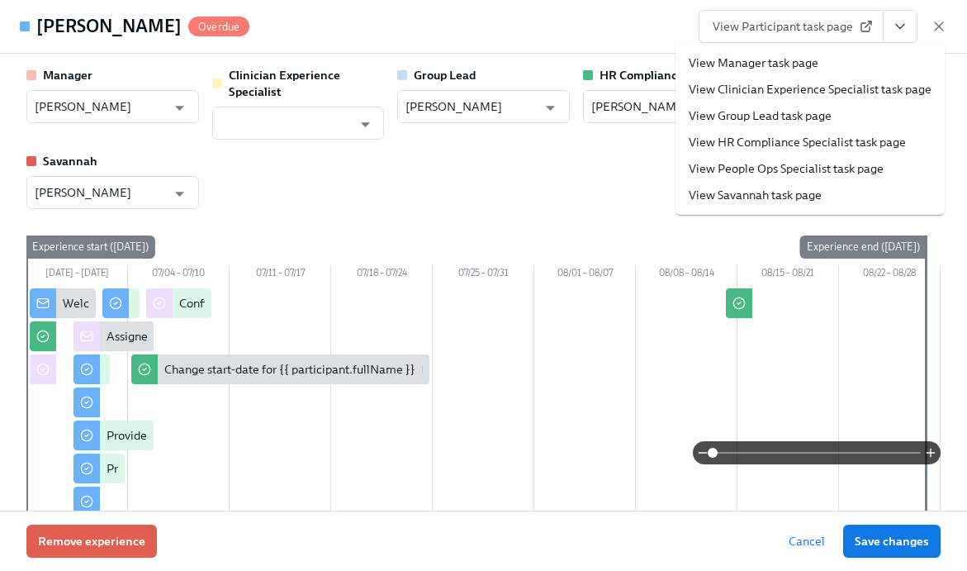
click at [816, 160] on link "View People Ops Specialist task page" at bounding box center [786, 168] width 195 height 17
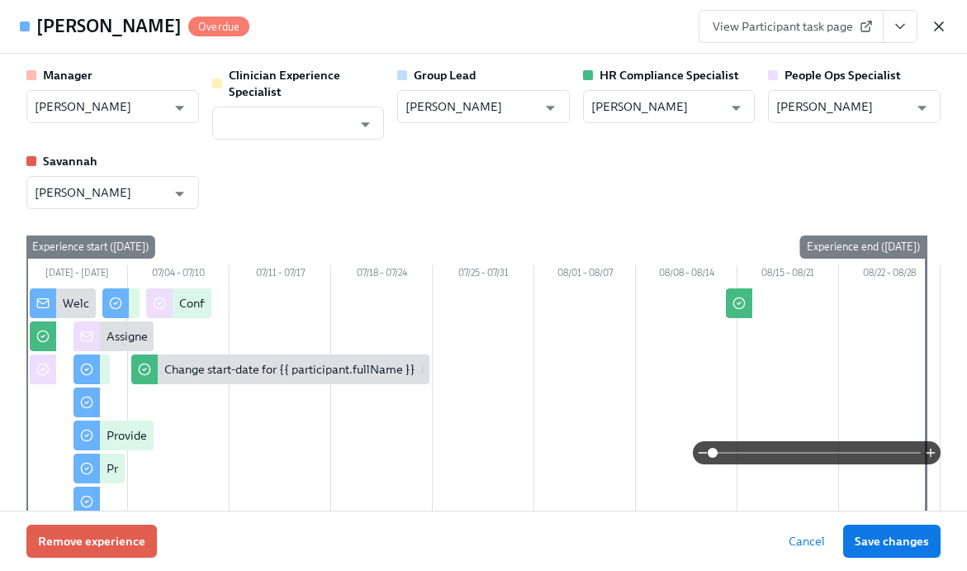
click at [941, 24] on icon "button" at bounding box center [939, 26] width 8 height 8
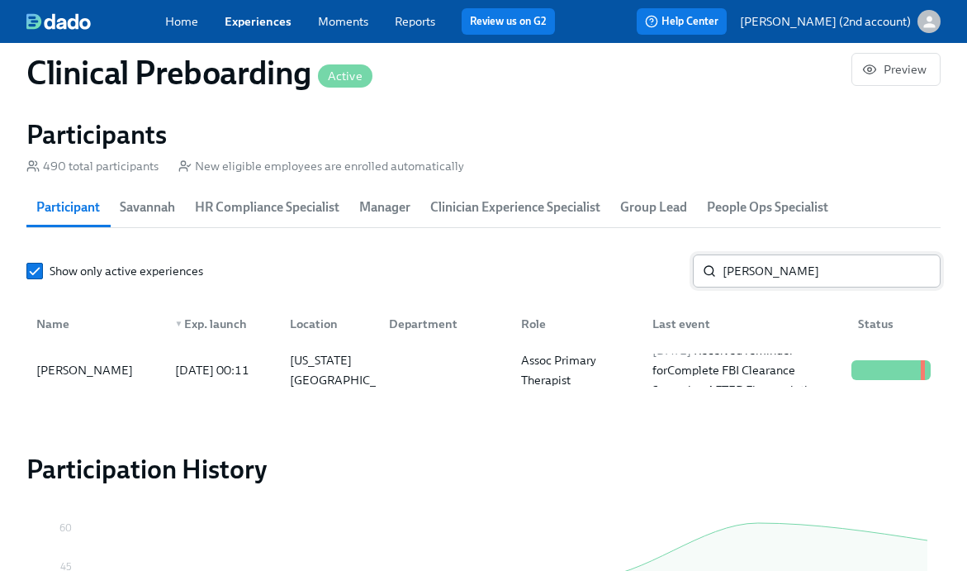
click at [756, 277] on input "Lilly Klingsporn" at bounding box center [832, 270] width 218 height 33
paste input "Anita DiGloria"
click at [448, 359] on div at bounding box center [442, 370] width 132 height 33
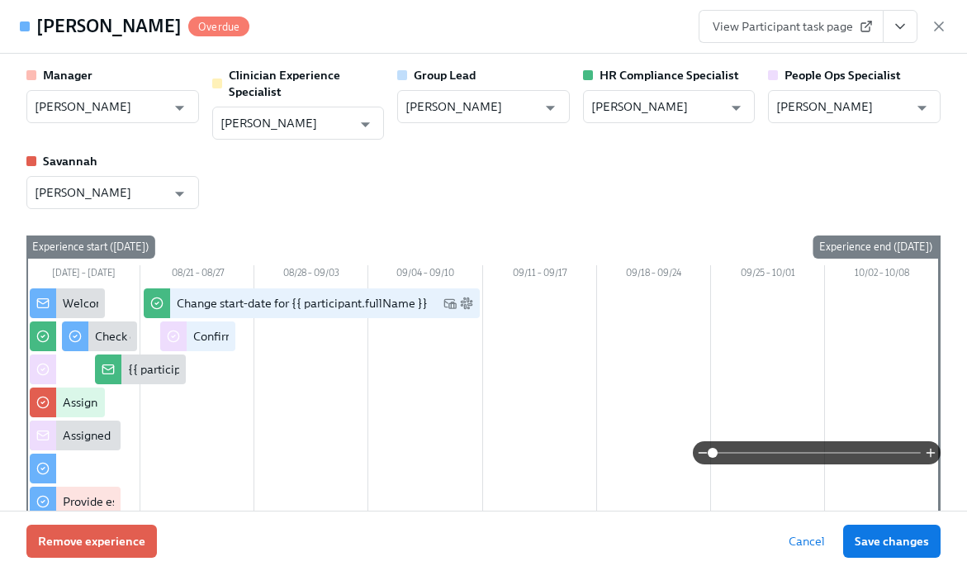
click at [895, 32] on icon "View task page" at bounding box center [900, 26] width 17 height 17
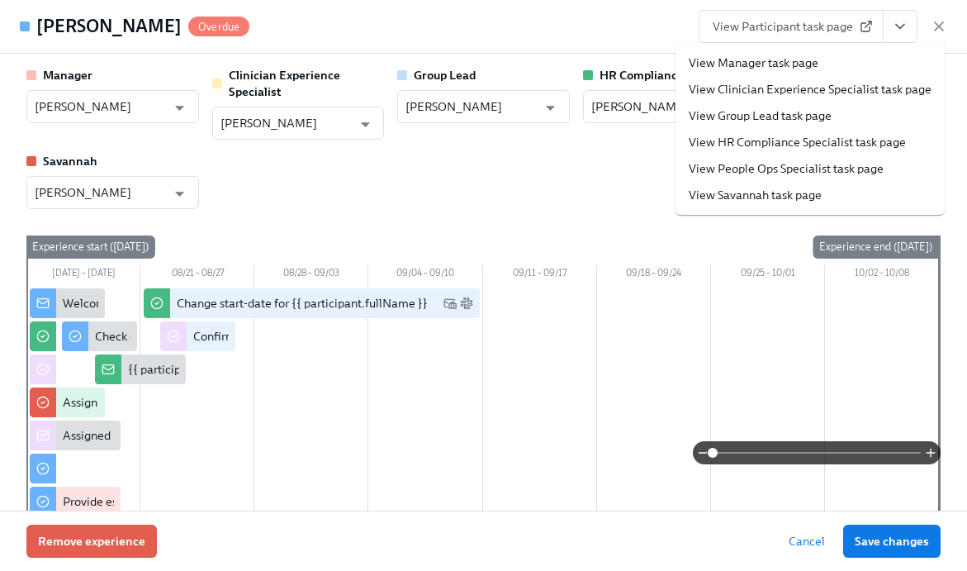
click at [768, 164] on link "View People Ops Specialist task page" at bounding box center [786, 168] width 195 height 17
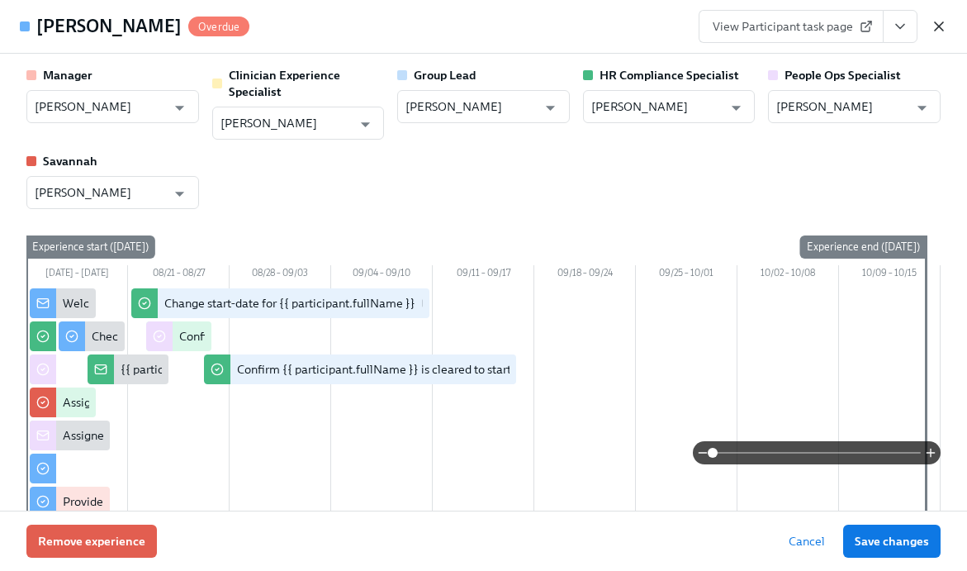
click at [938, 26] on icon "button" at bounding box center [939, 26] width 17 height 17
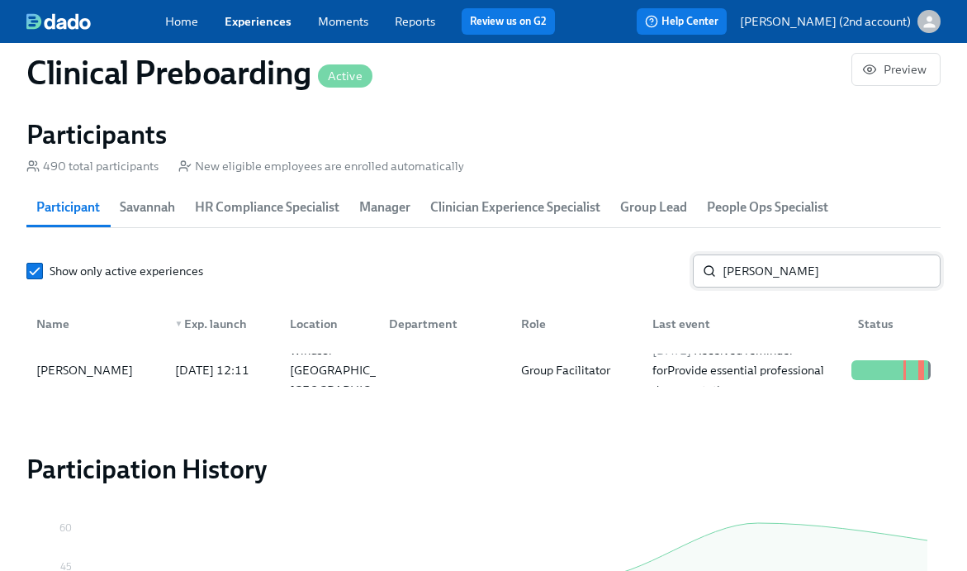
click at [757, 273] on input "Anita DiGloria" at bounding box center [832, 270] width 218 height 33
paste input "[PERSON_NAME]"
type input "[PERSON_NAME]"
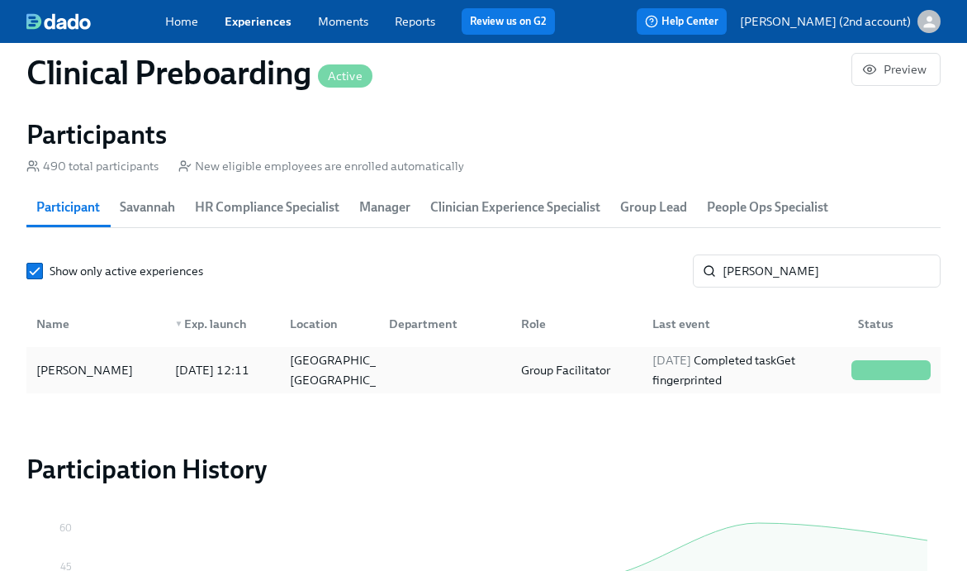
click at [754, 363] on div "2025/08/25 Completed task Get fingerprinted" at bounding box center [745, 370] width 199 height 40
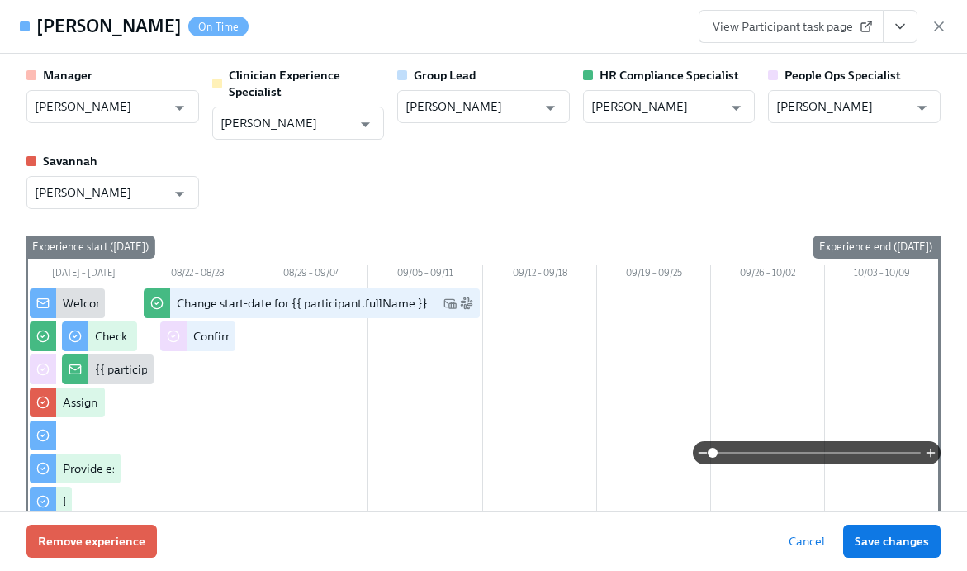
click at [901, 37] on button "View task page" at bounding box center [900, 26] width 35 height 33
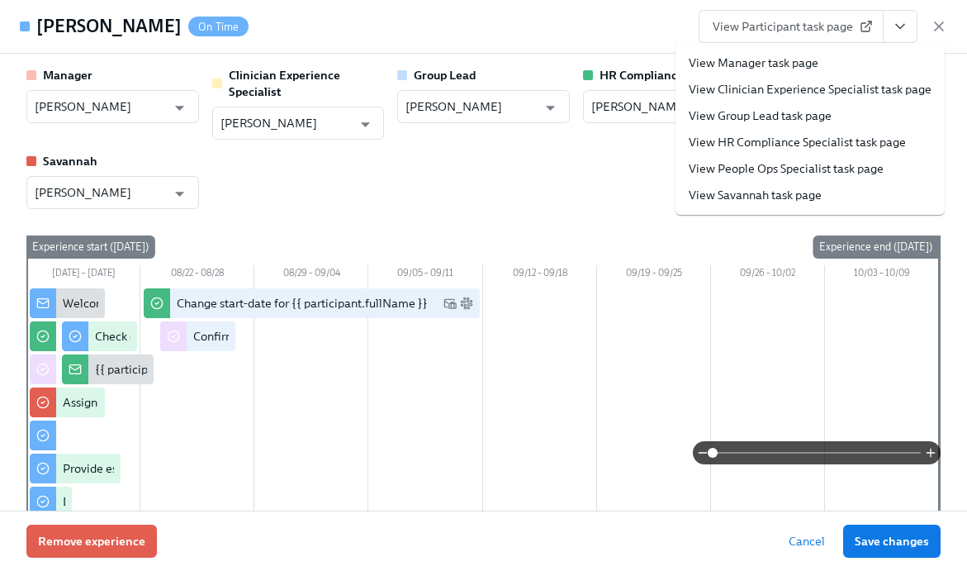
click at [806, 173] on link "View People Ops Specialist task page" at bounding box center [786, 168] width 195 height 17
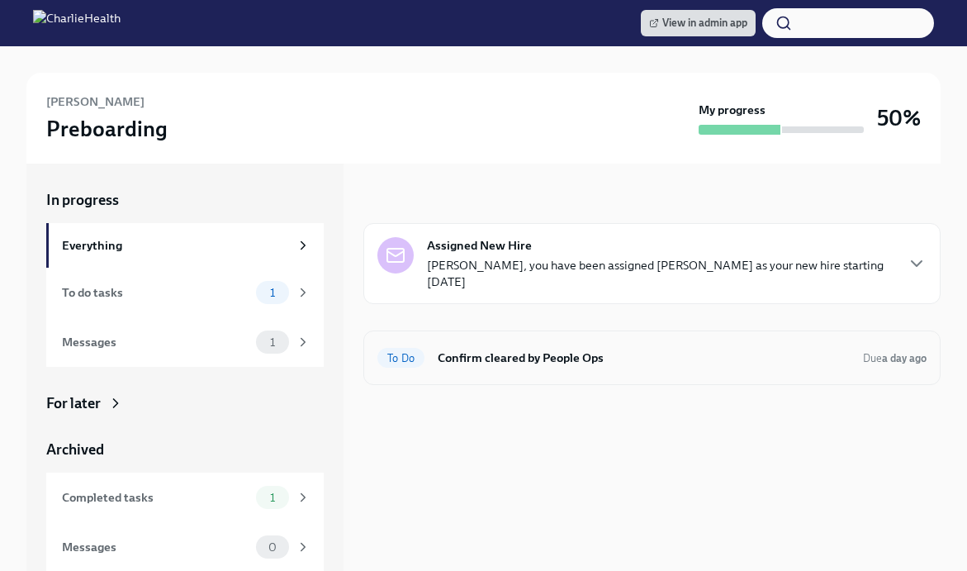
click at [425, 359] on div "To Do Confirm cleared by People Ops Due a day ago" at bounding box center [651, 357] width 549 height 26
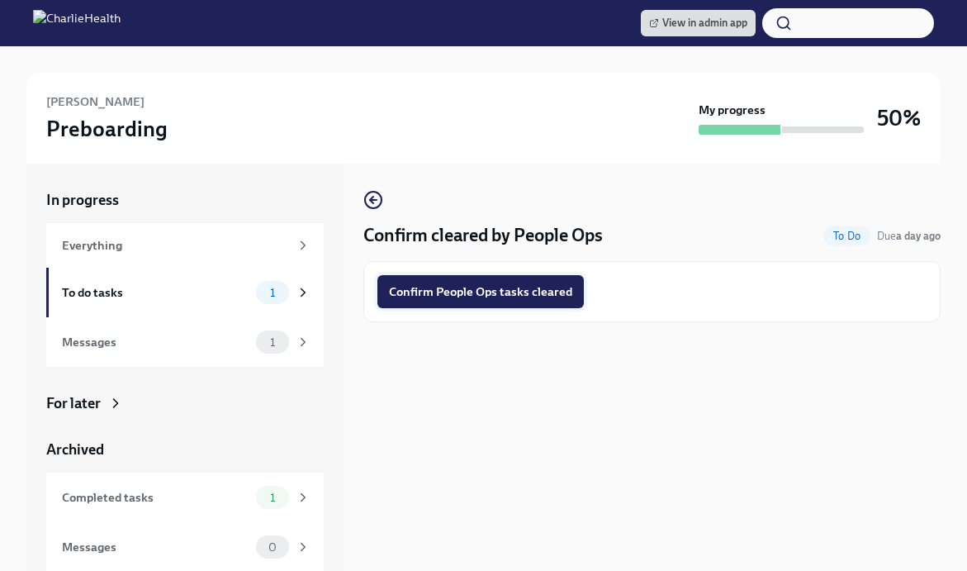
click at [435, 291] on span "Confirm People Ops tasks cleared" at bounding box center [480, 291] width 183 height 17
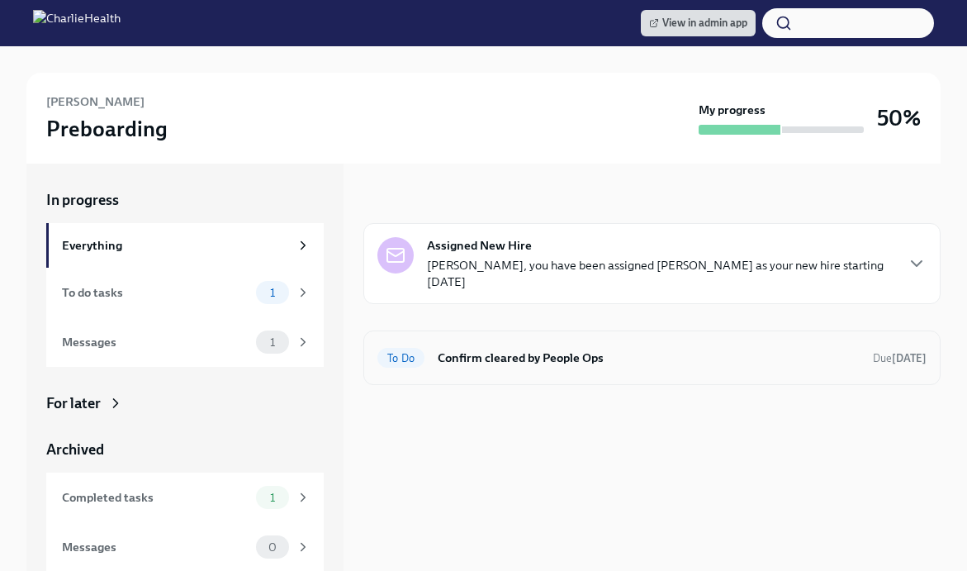
click at [502, 355] on h6 "Confirm cleared by People Ops" at bounding box center [649, 358] width 422 height 18
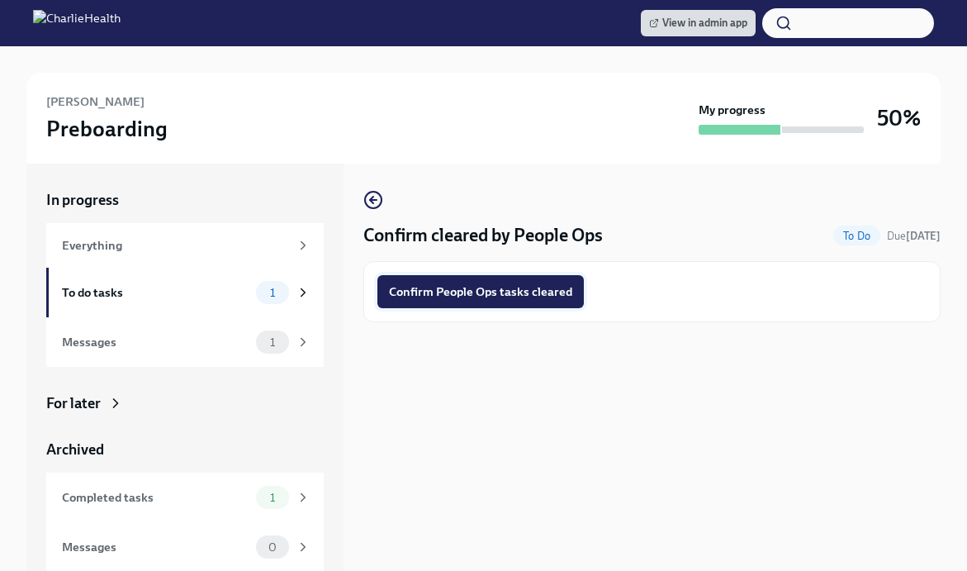
click at [481, 296] on span "Confirm People Ops tasks cleared" at bounding box center [480, 291] width 183 height 17
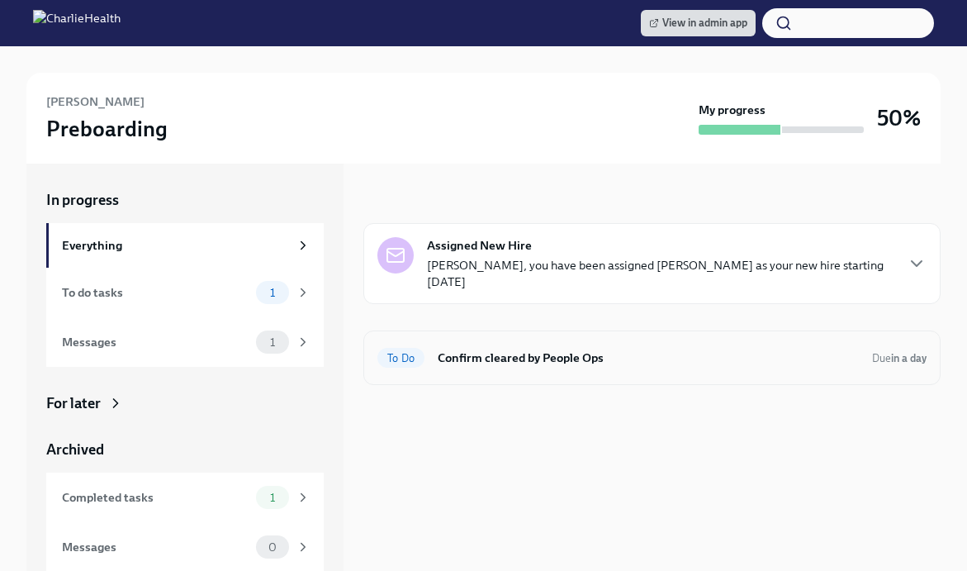
click at [560, 343] on div "To Do Confirm cleared by People Ops Due in a day" at bounding box center [651, 357] width 577 height 55
click at [513, 362] on h6 "Confirm cleared by People Ops" at bounding box center [648, 358] width 421 height 18
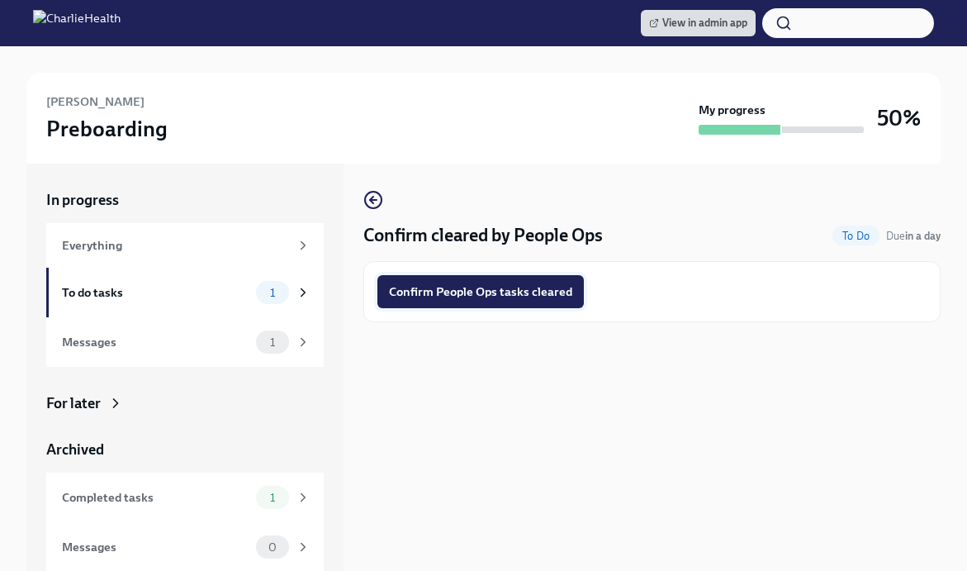
click at [472, 294] on span "Confirm People Ops tasks cleared" at bounding box center [480, 291] width 183 height 17
